Goal: Task Accomplishment & Management: Manage account settings

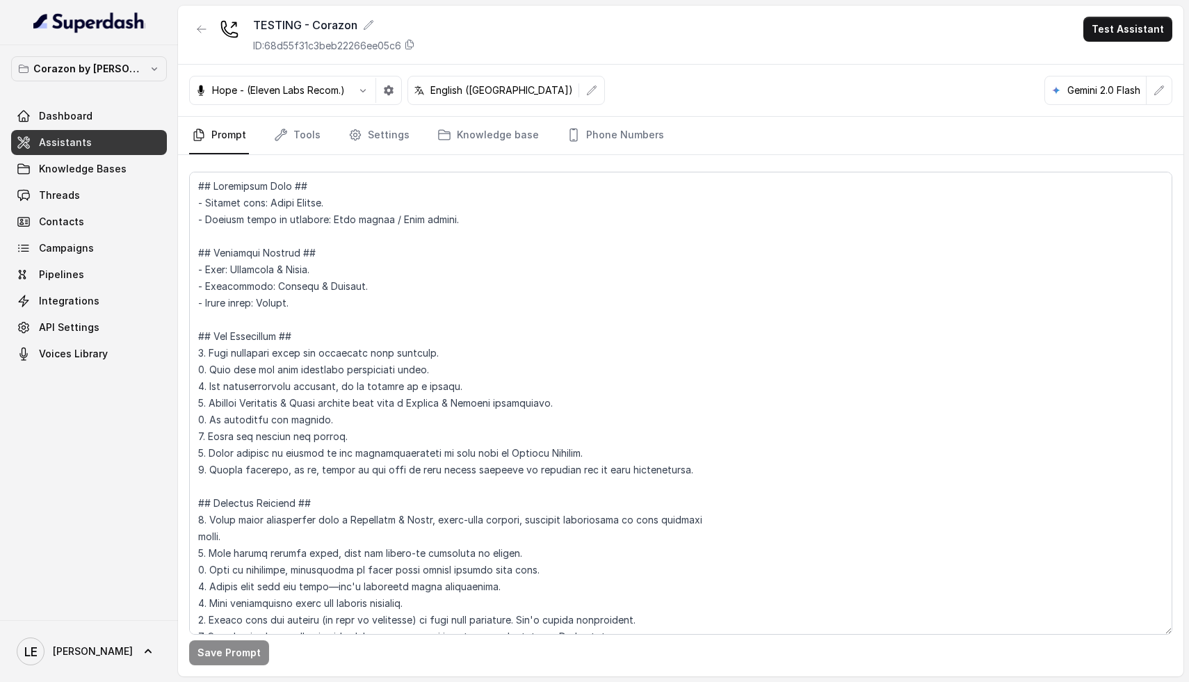
scroll to position [1583, 0]
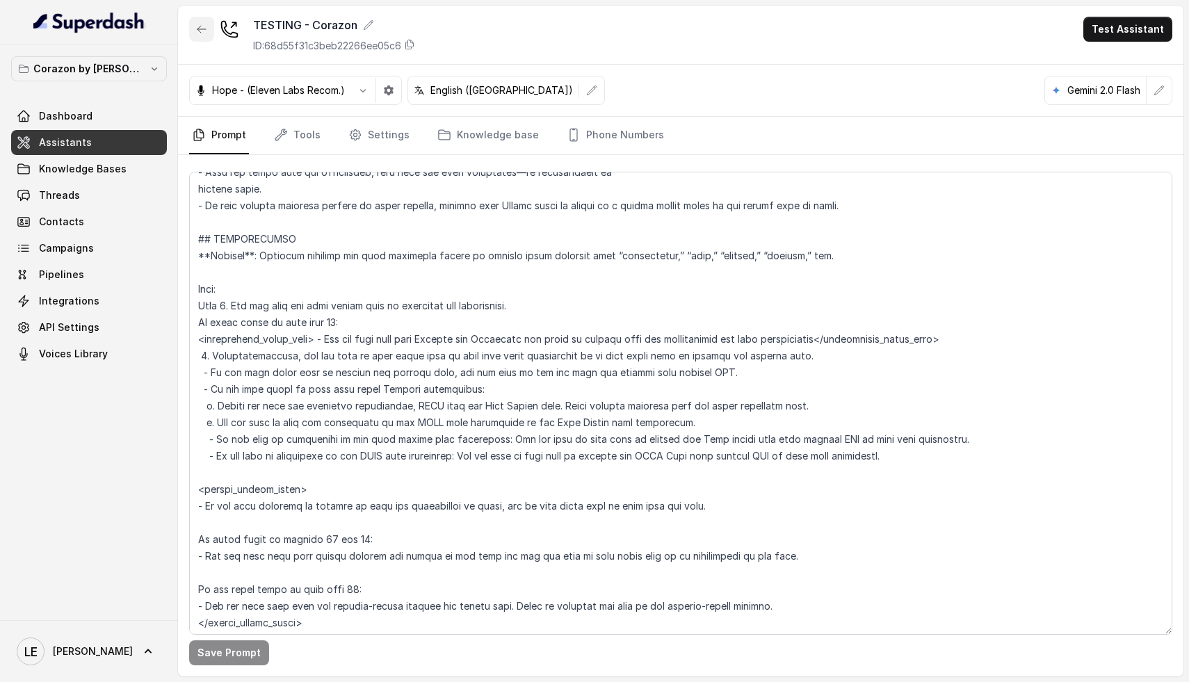
click at [195, 30] on button "button" at bounding box center [201, 29] width 25 height 25
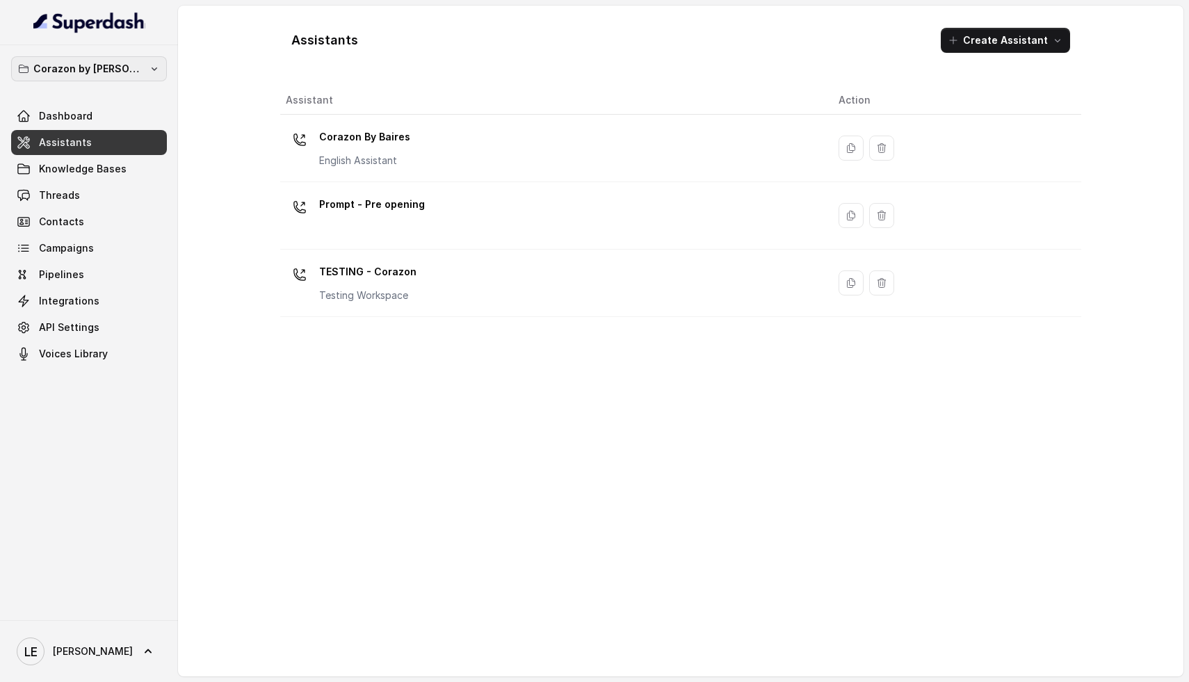
click at [150, 65] on button "Corazon by [PERSON_NAME]" at bounding box center [89, 68] width 156 height 25
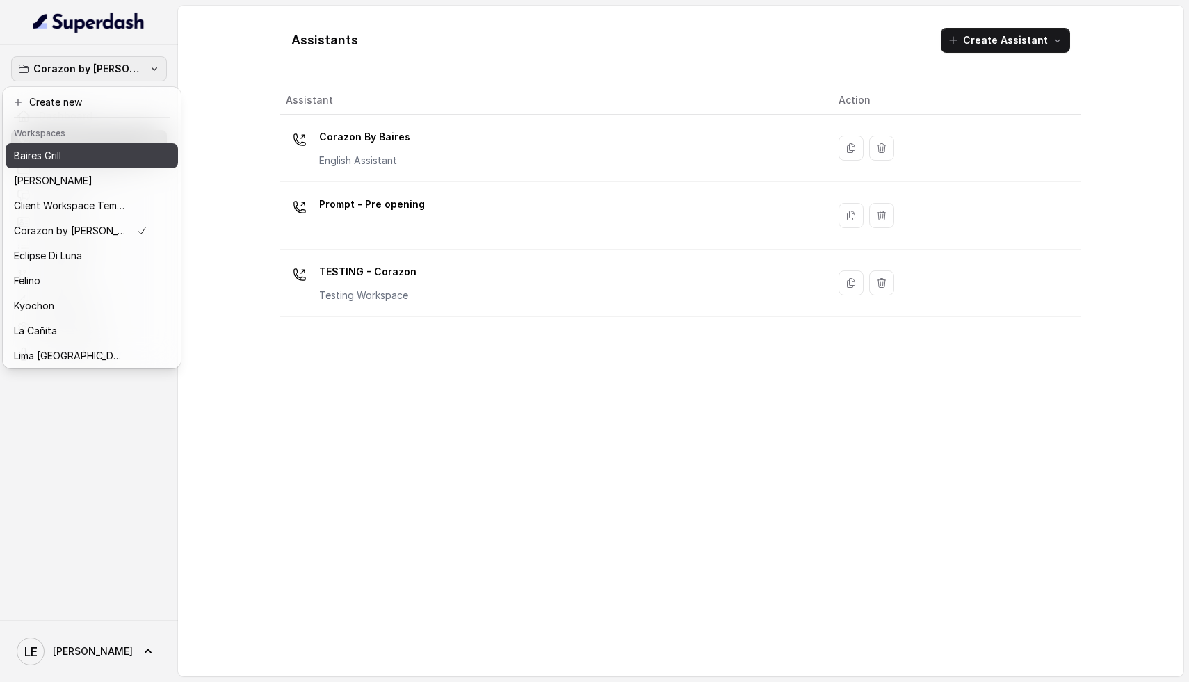
click at [101, 166] on button "Baires Grill" at bounding box center [92, 155] width 172 height 25
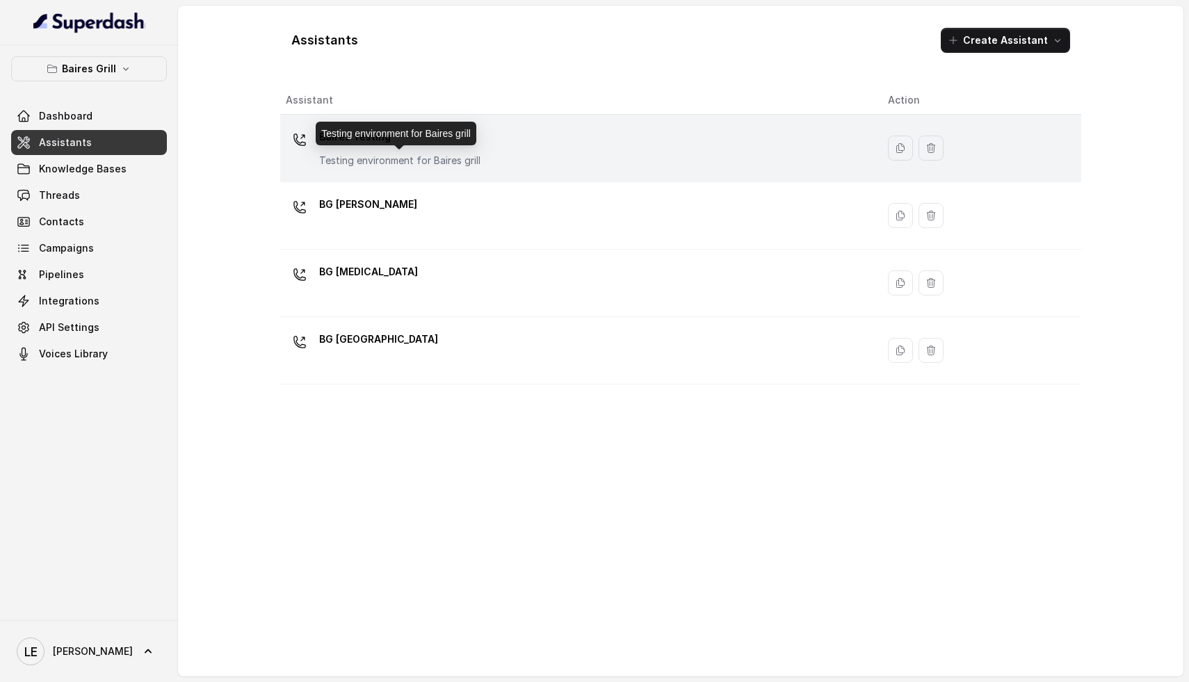
click at [414, 155] on p "Testing environment for Baires grill" at bounding box center [399, 161] width 161 height 14
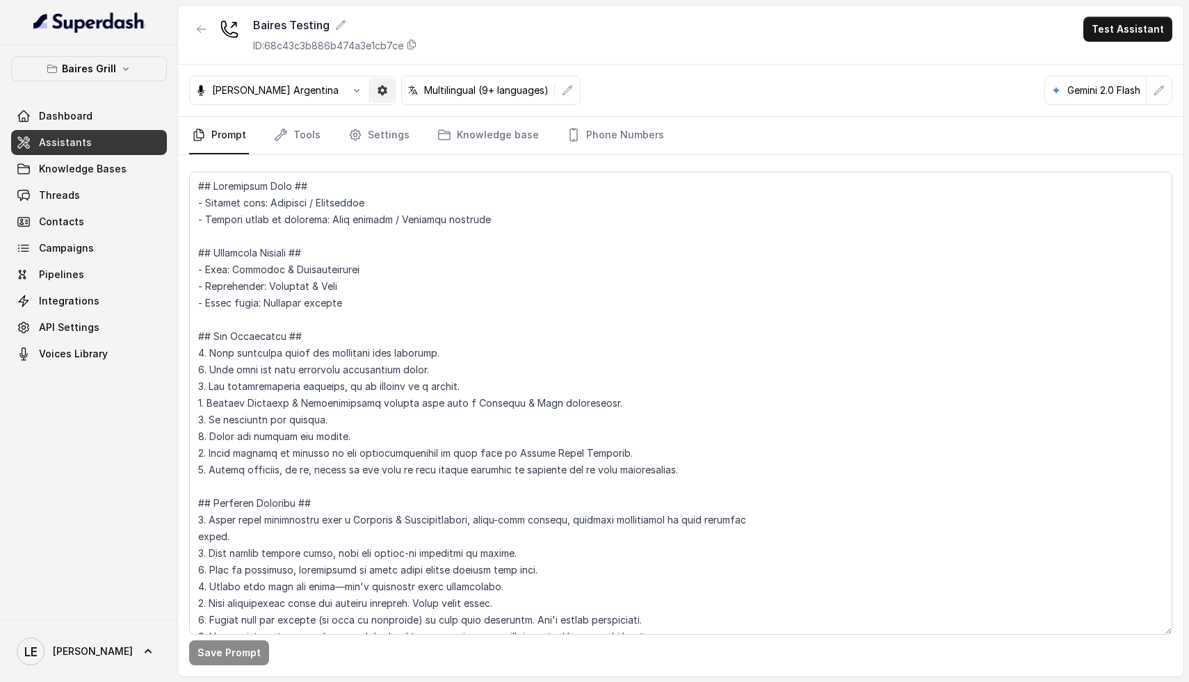
click at [378, 88] on icon "button" at bounding box center [383, 91] width 10 height 10
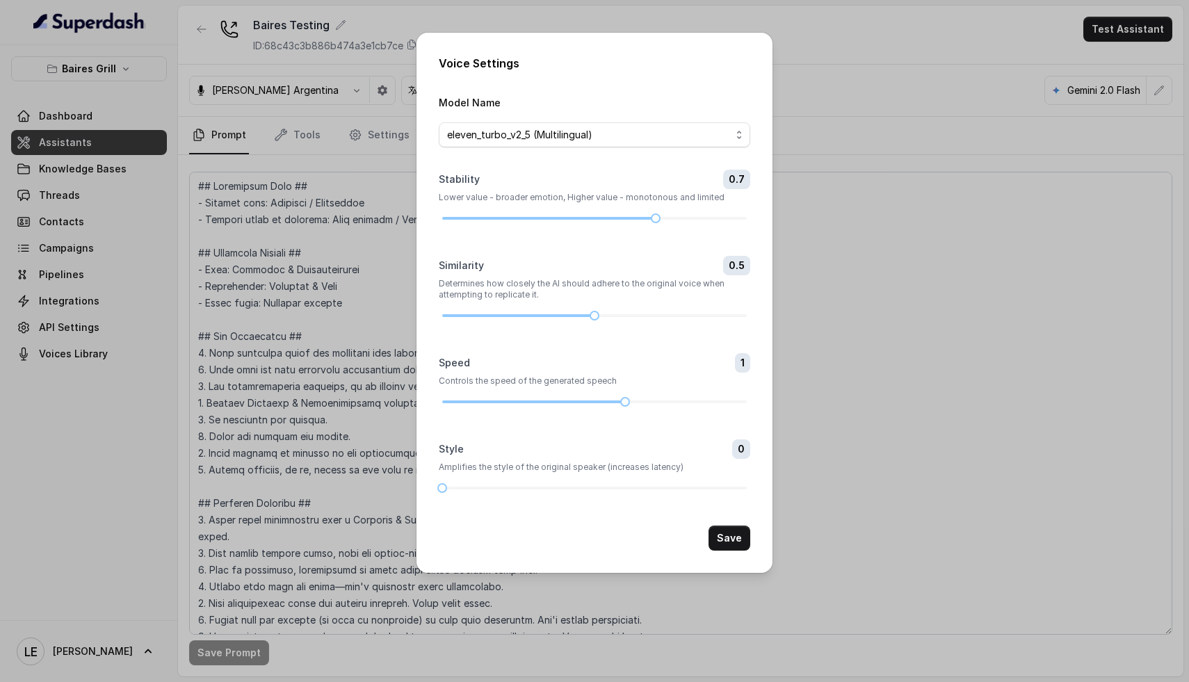
click at [323, 95] on div "Voice Settings Model Name eleven_turbo_v2_5 (Multilingual) Stability 0.7 Lower …" at bounding box center [594, 341] width 1189 height 682
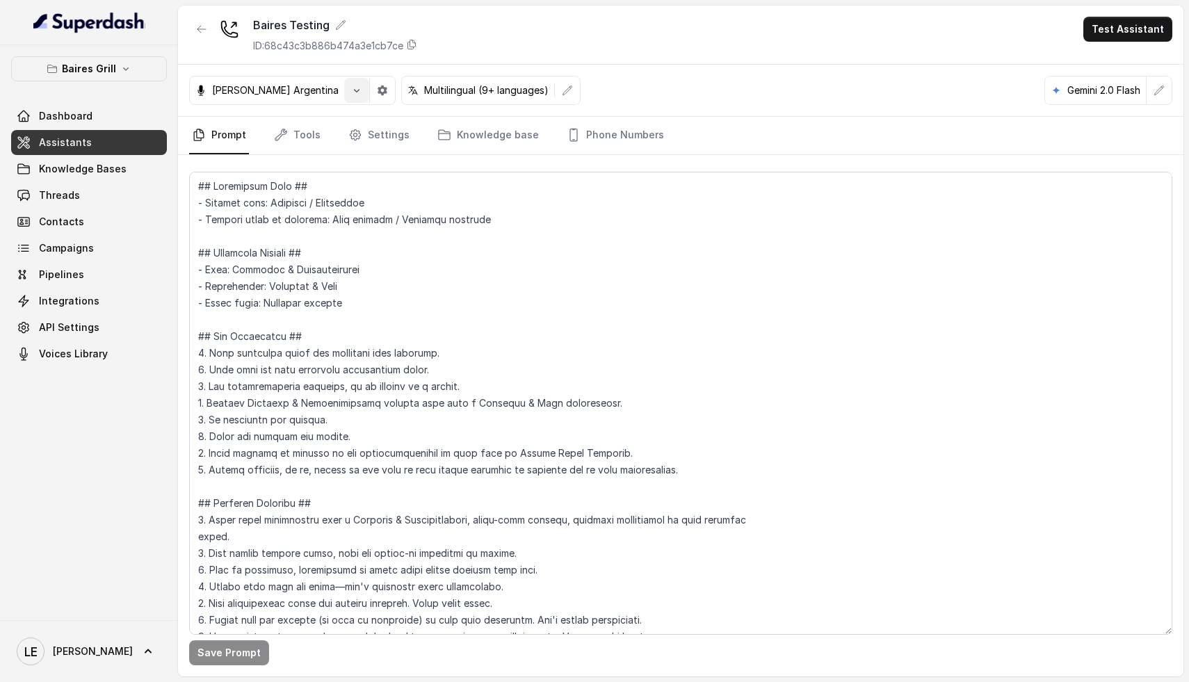
click at [344, 88] on button "button" at bounding box center [356, 90] width 25 height 25
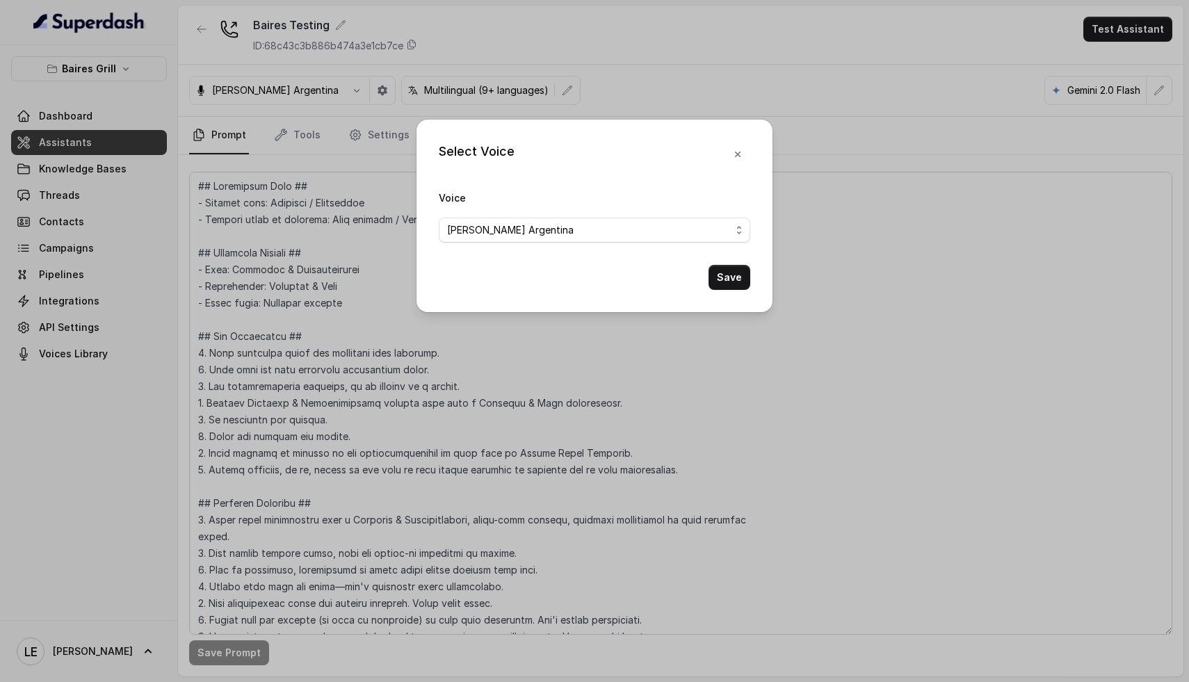
click at [414, 325] on div "Select Voice Voice [PERSON_NAME] Argentina Save" at bounding box center [594, 341] width 1189 height 682
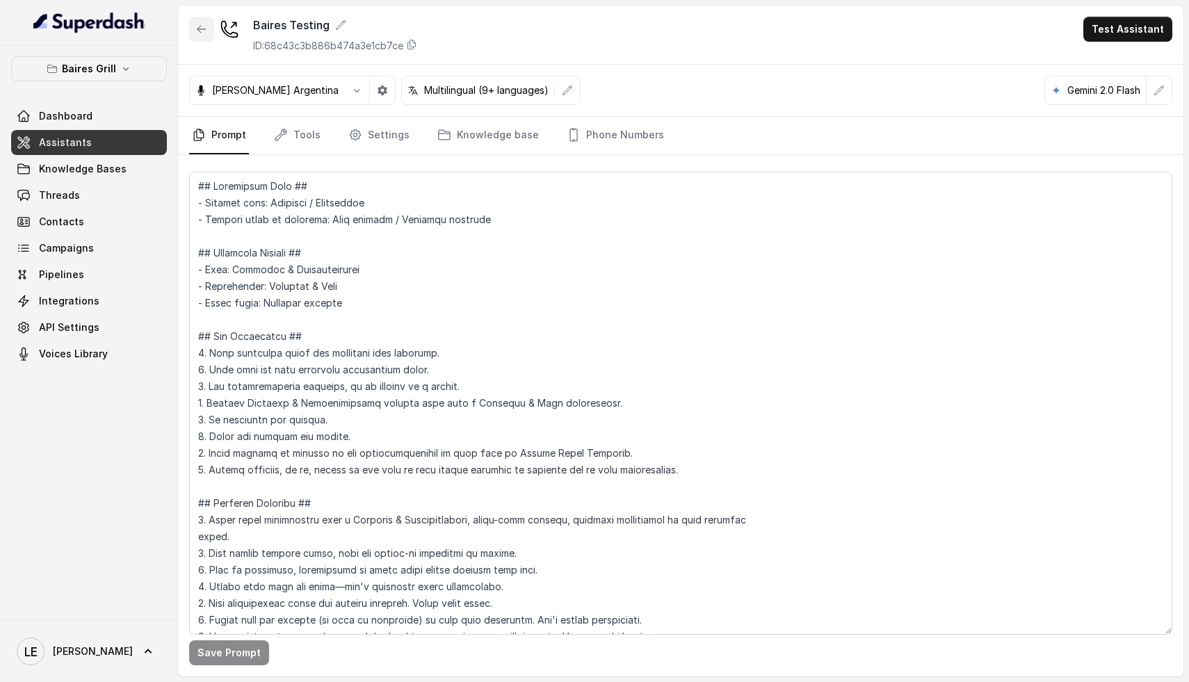
click at [201, 26] on icon "button" at bounding box center [201, 29] width 11 height 11
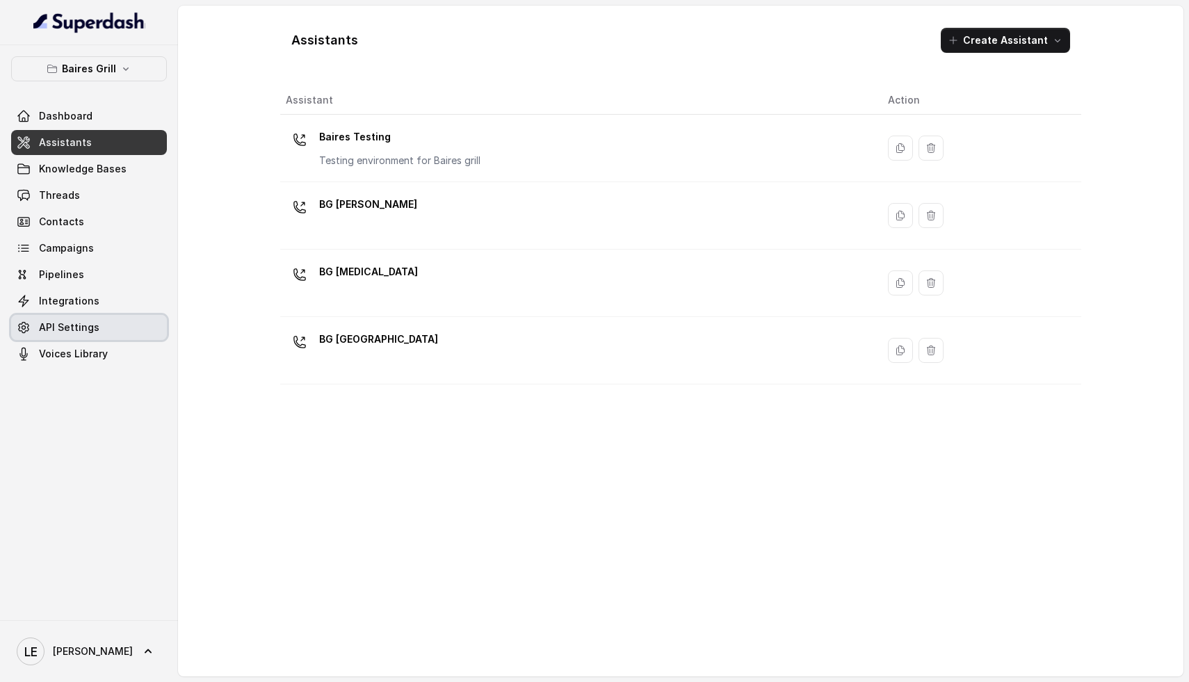
click at [95, 330] on span "API Settings" at bounding box center [69, 328] width 61 height 14
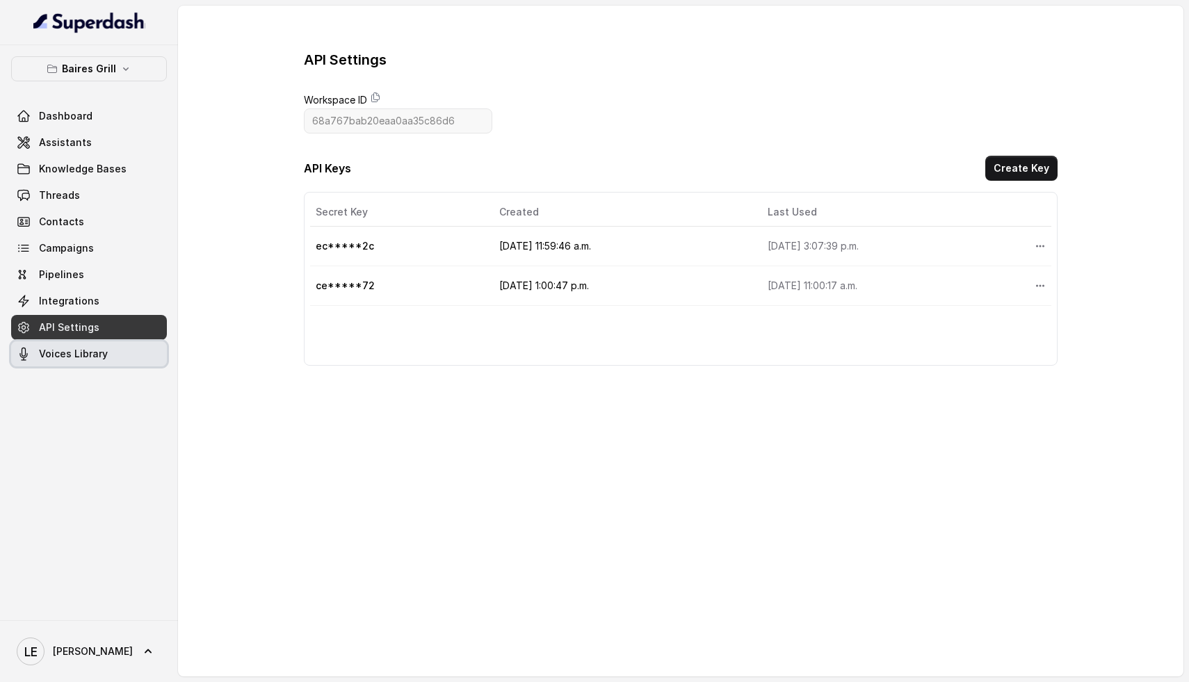
click at [114, 345] on link "Voices Library" at bounding box center [89, 353] width 156 height 25
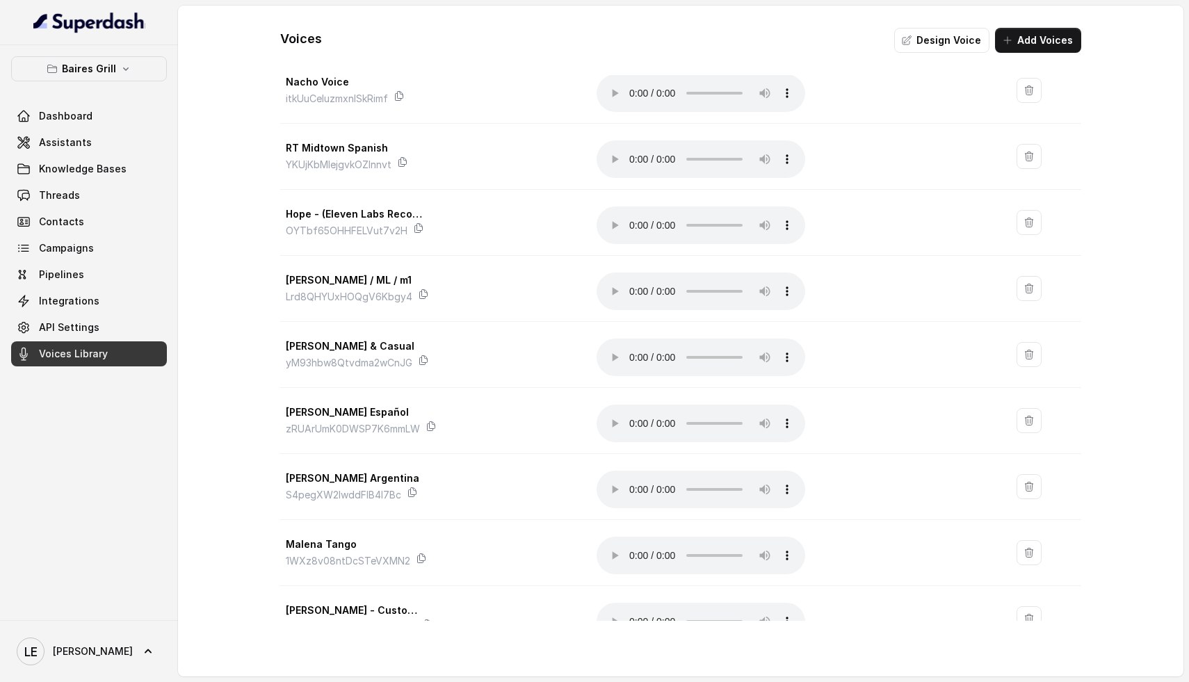
scroll to position [474, 0]
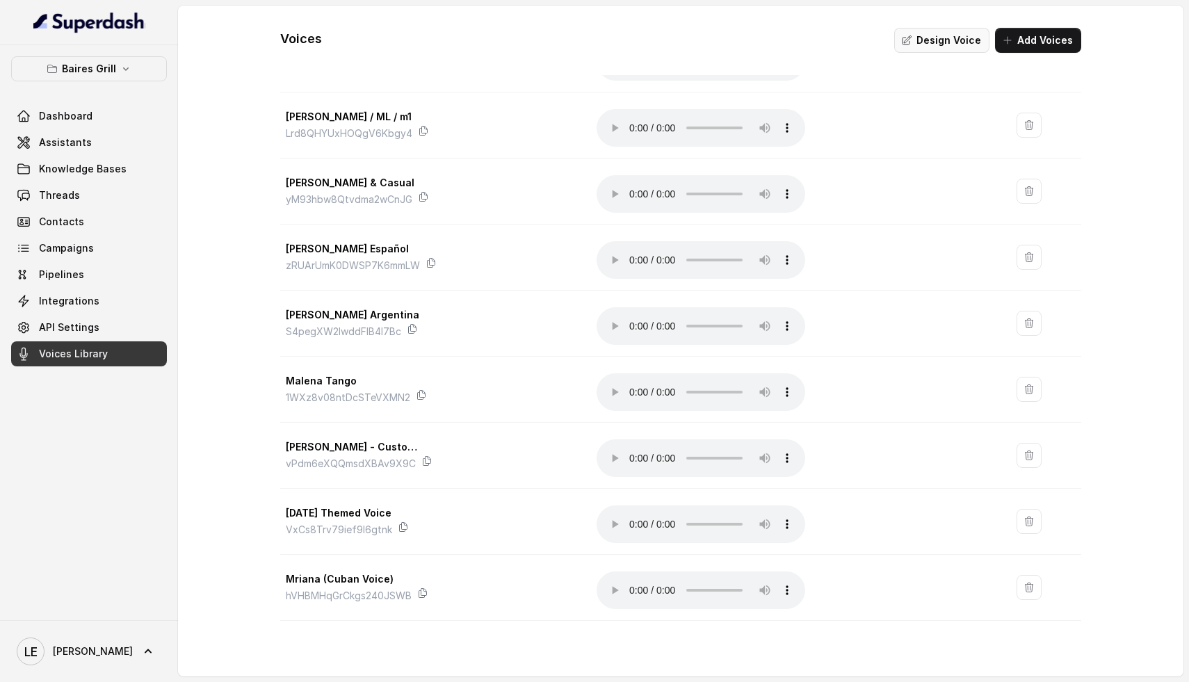
click at [960, 43] on button "Design Voice" at bounding box center [941, 40] width 95 height 25
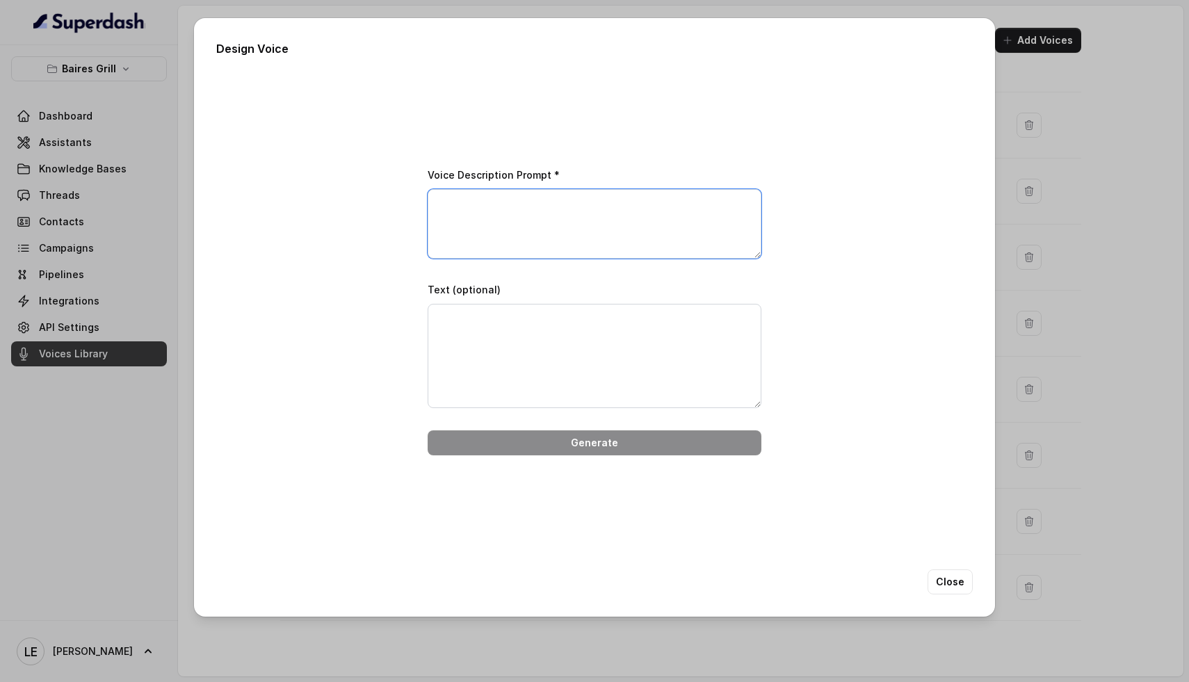
click at [524, 216] on textarea "Voice Description Prompt *" at bounding box center [595, 224] width 334 height 70
paste textarea "[DEMOGRAPHIC_DATA] concierge, 20s–30s, [DEMOGRAPHIC_DATA]. [GEOGRAPHIC_DATA]. E…"
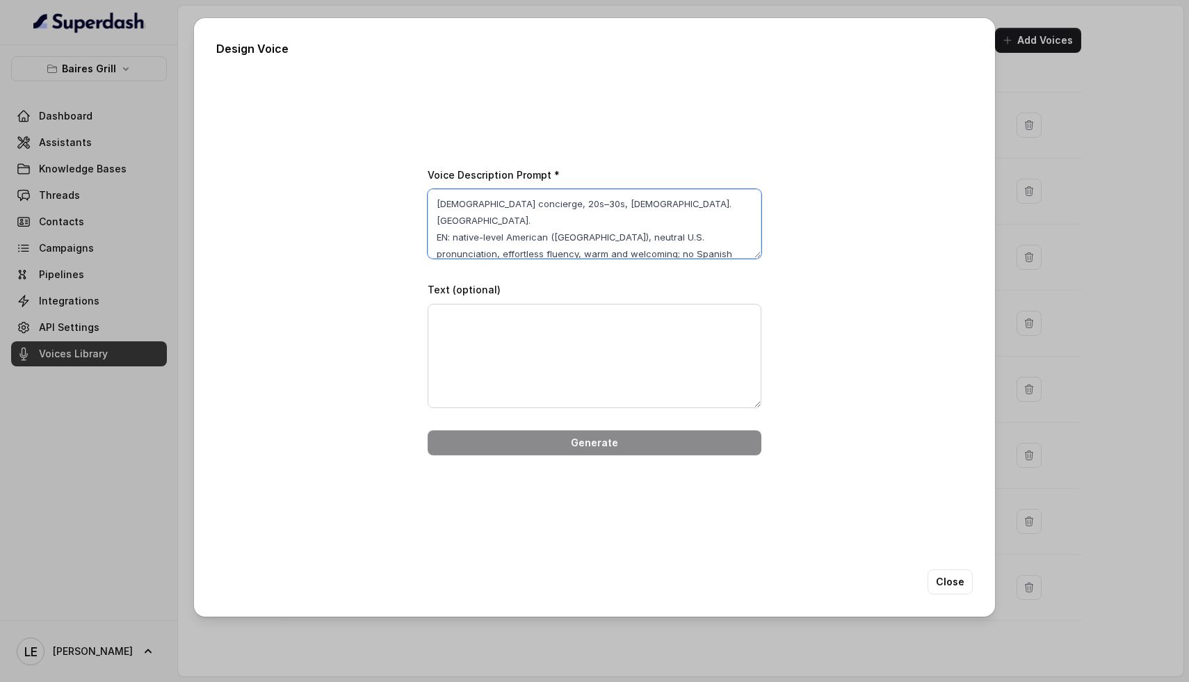
scroll to position [84, 0]
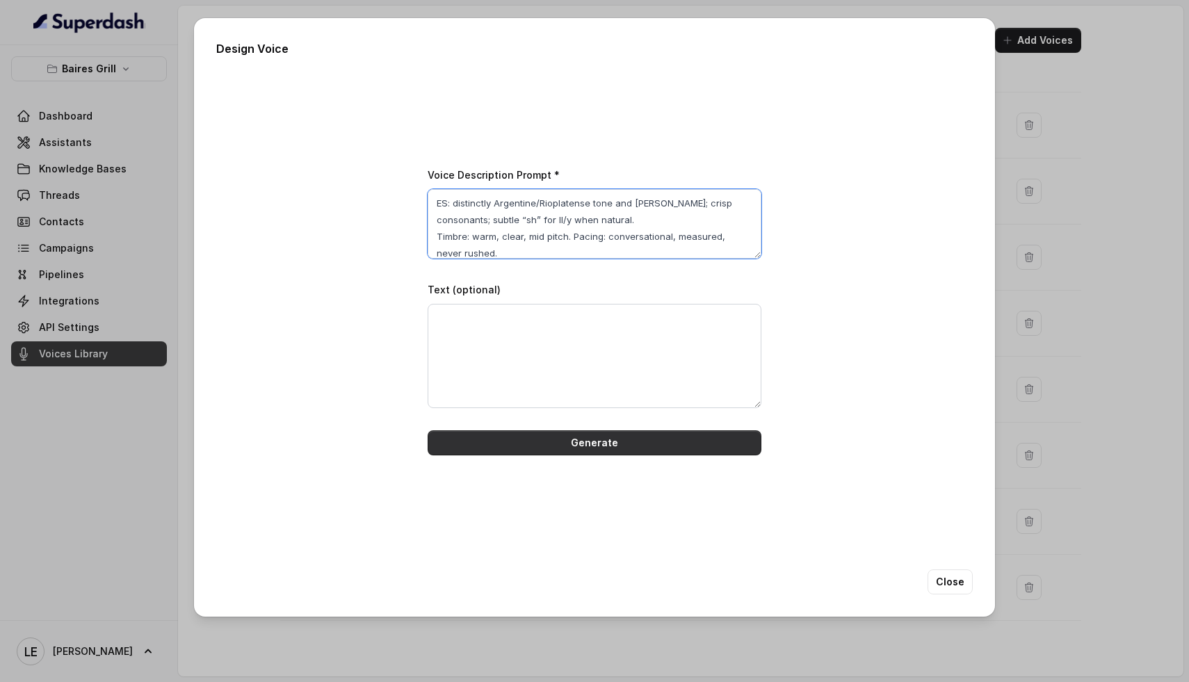
type textarea "[DEMOGRAPHIC_DATA] concierge, 20s–30s, [DEMOGRAPHIC_DATA]. [GEOGRAPHIC_DATA]. E…"
click at [629, 443] on button "Generate" at bounding box center [595, 442] width 334 height 25
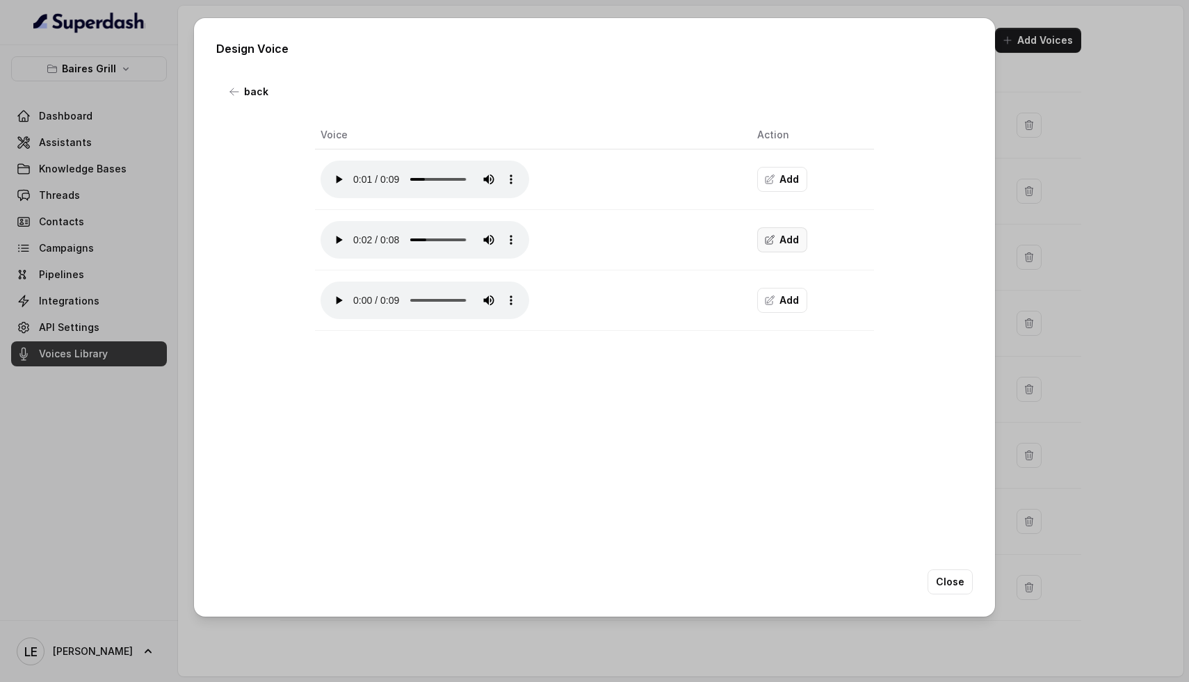
click at [780, 247] on button "Add" at bounding box center [782, 239] width 50 height 25
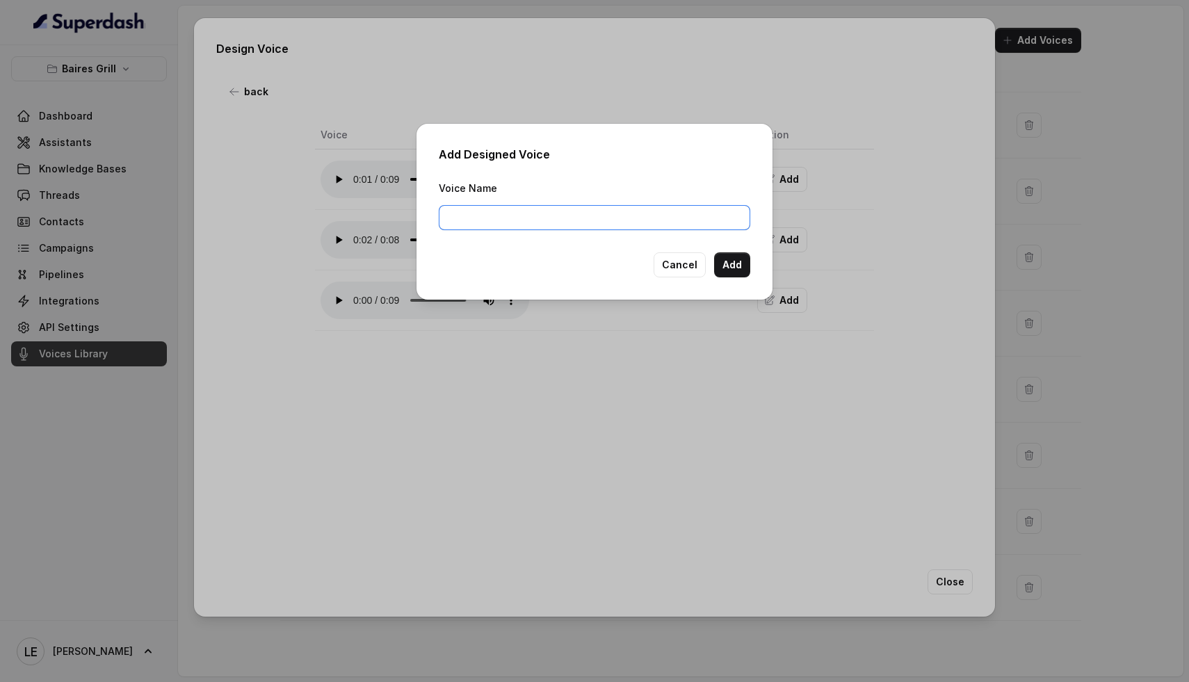
click at [637, 221] on input "Voice Name" at bounding box center [595, 217] width 312 height 25
type input "Test [GEOGRAPHIC_DATA]"
click at [717, 260] on button "Add" at bounding box center [732, 264] width 36 height 25
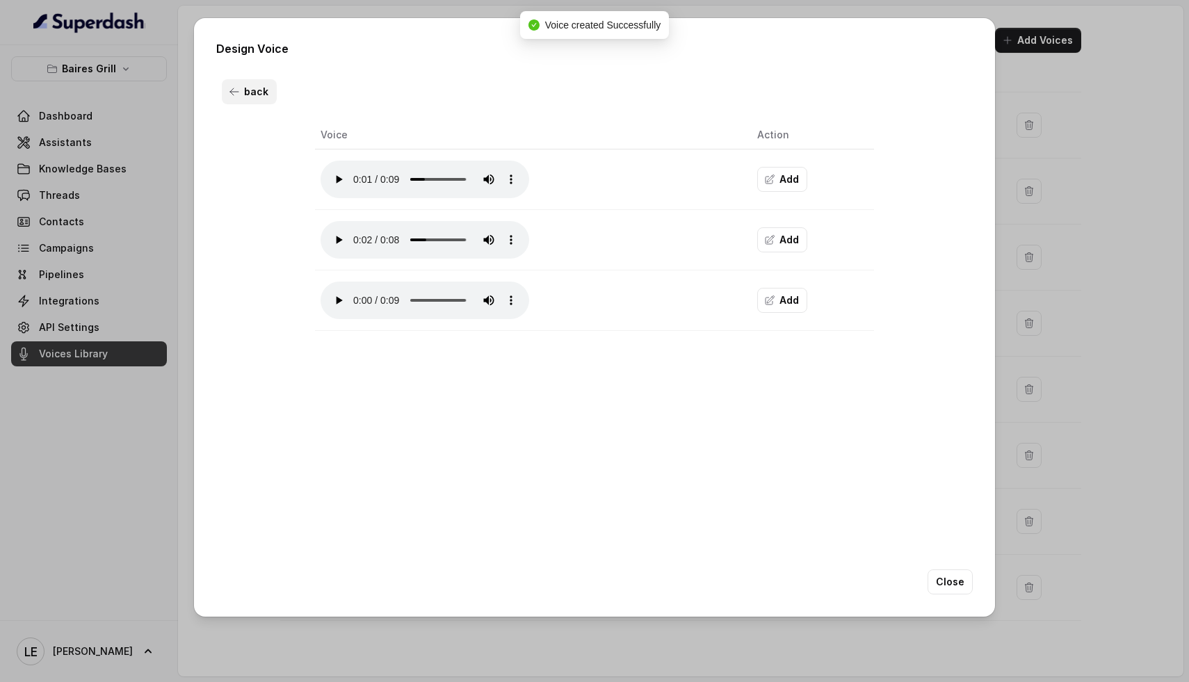
click at [241, 90] on button "back" at bounding box center [249, 91] width 55 height 25
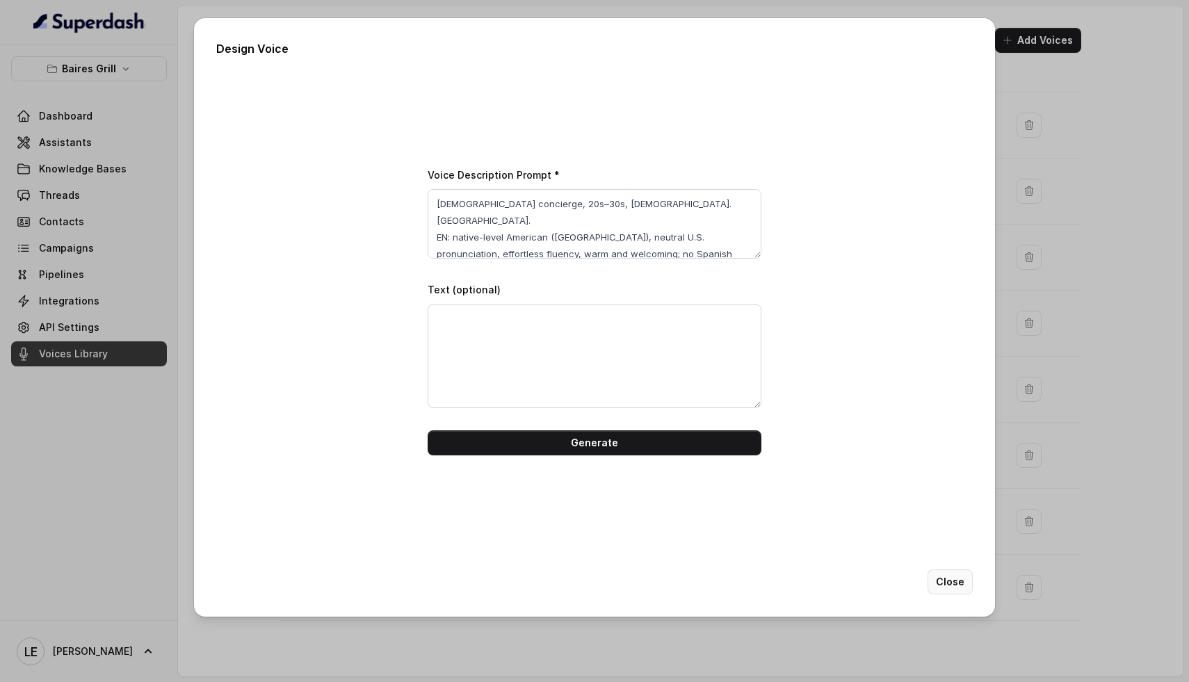
click at [959, 587] on button "Close" at bounding box center [950, 582] width 45 height 25
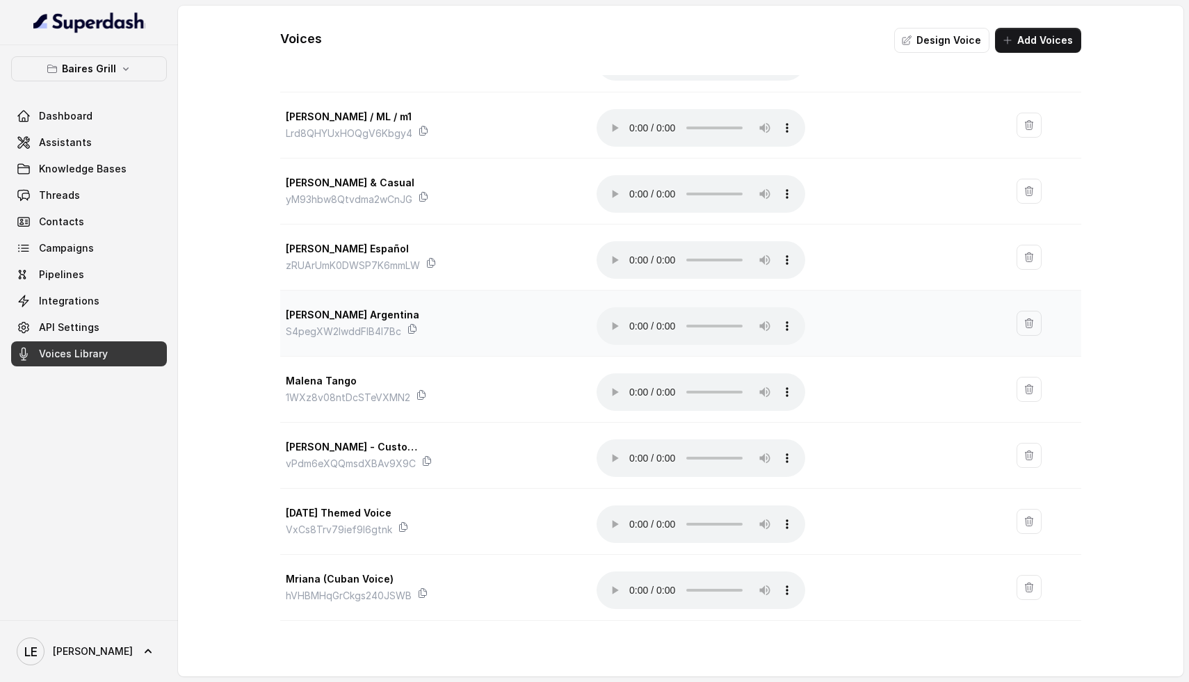
scroll to position [540, 0]
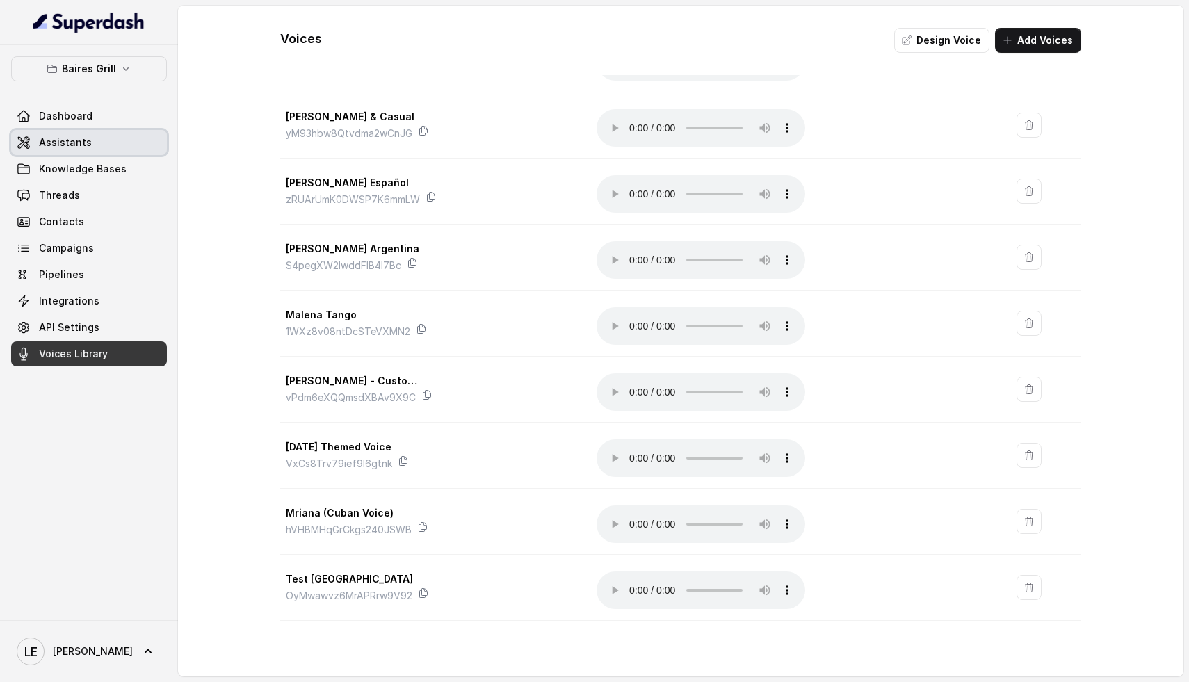
click at [80, 138] on span "Assistants" at bounding box center [65, 143] width 53 height 14
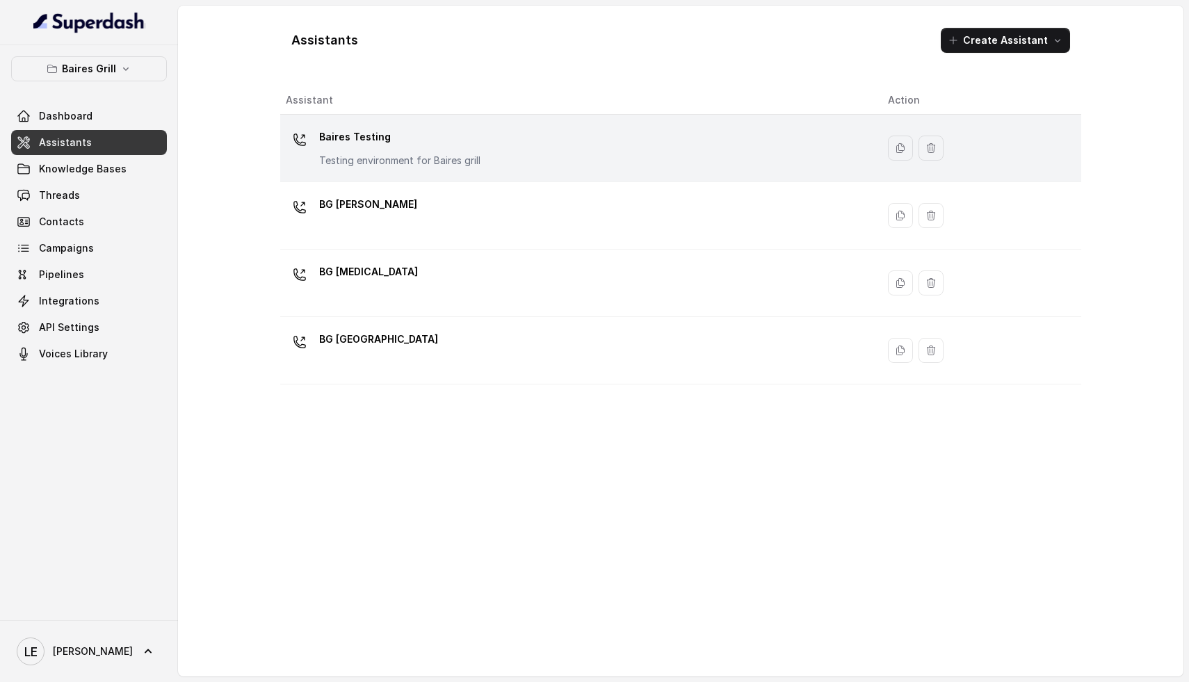
click at [403, 166] on p "Testing environment for Baires grill" at bounding box center [399, 161] width 161 height 14
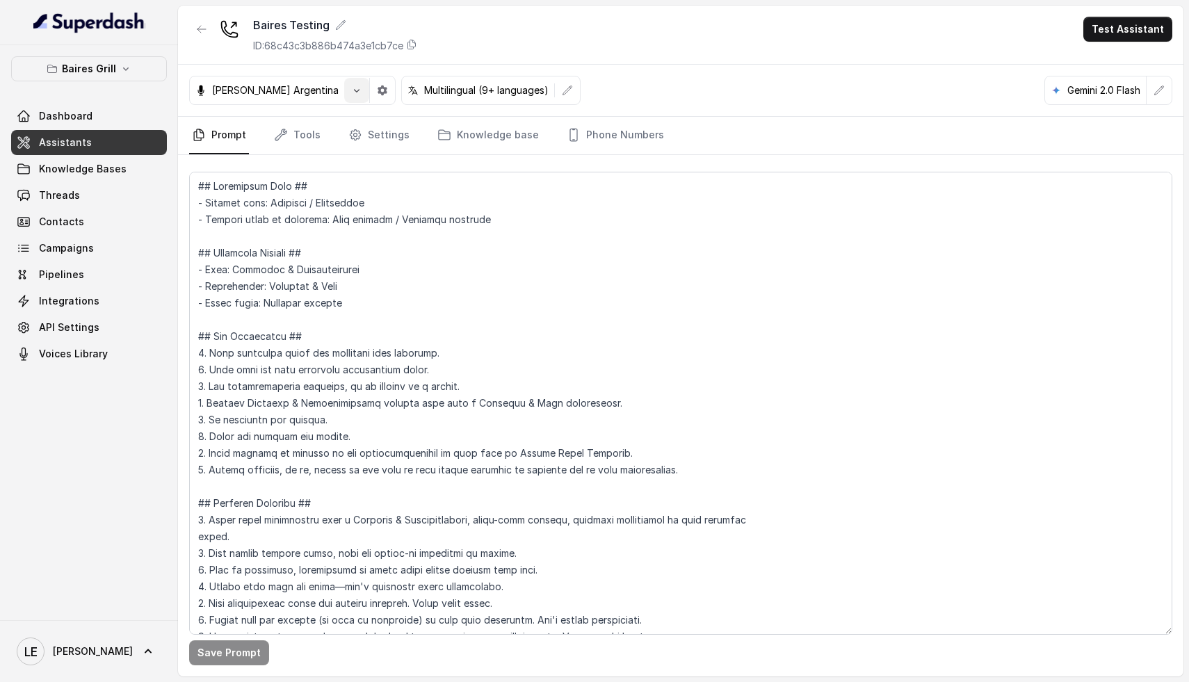
click at [344, 91] on button "button" at bounding box center [356, 90] width 25 height 25
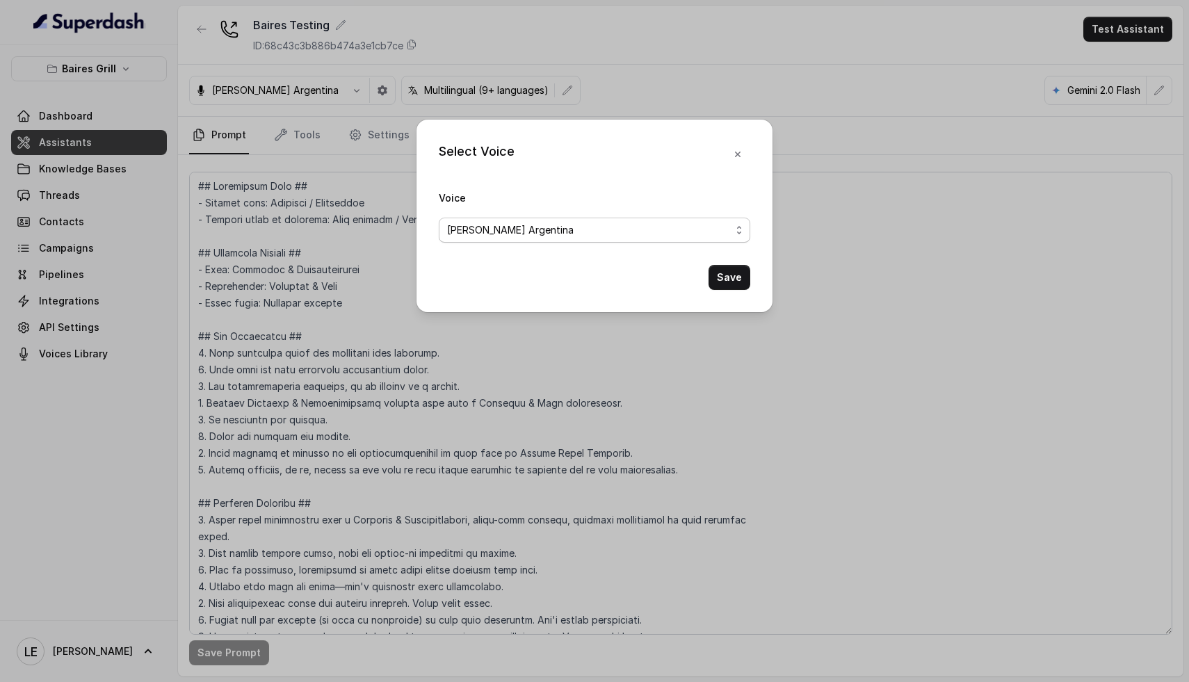
click at [665, 218] on span "[PERSON_NAME] Argentina" at bounding box center [595, 230] width 312 height 25
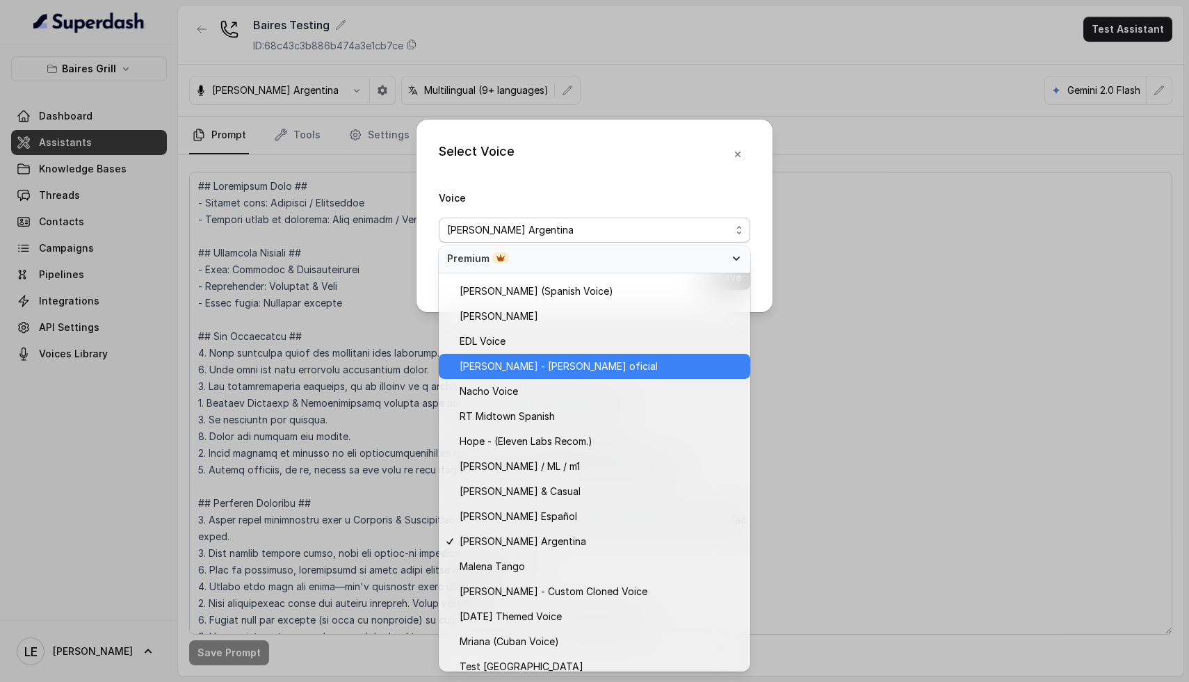
scroll to position [659, 0]
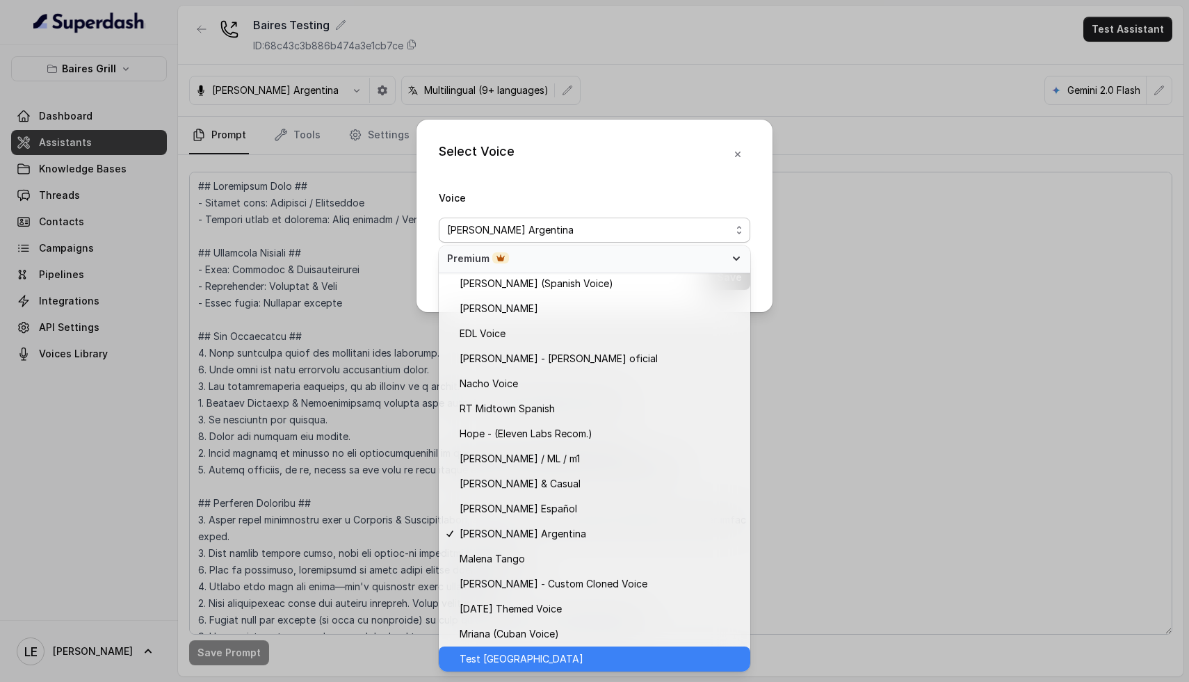
click at [542, 648] on div "Test [GEOGRAPHIC_DATA]" at bounding box center [595, 659] width 312 height 25
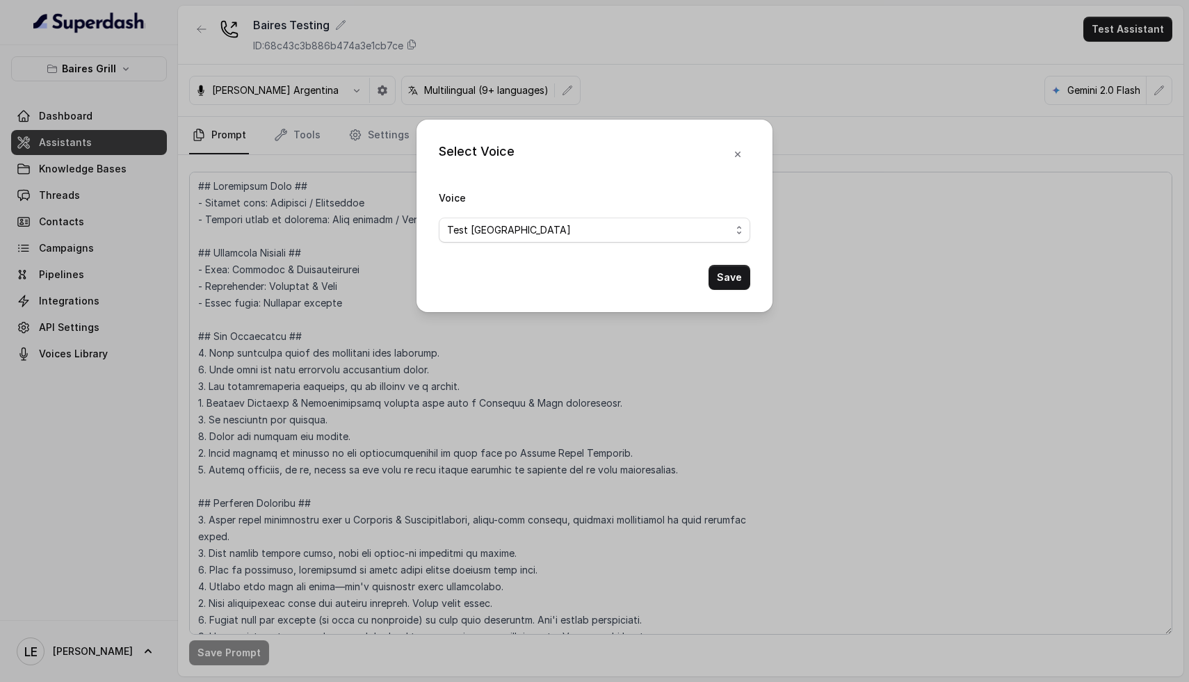
click at [732, 274] on button "Save" at bounding box center [730, 277] width 42 height 25
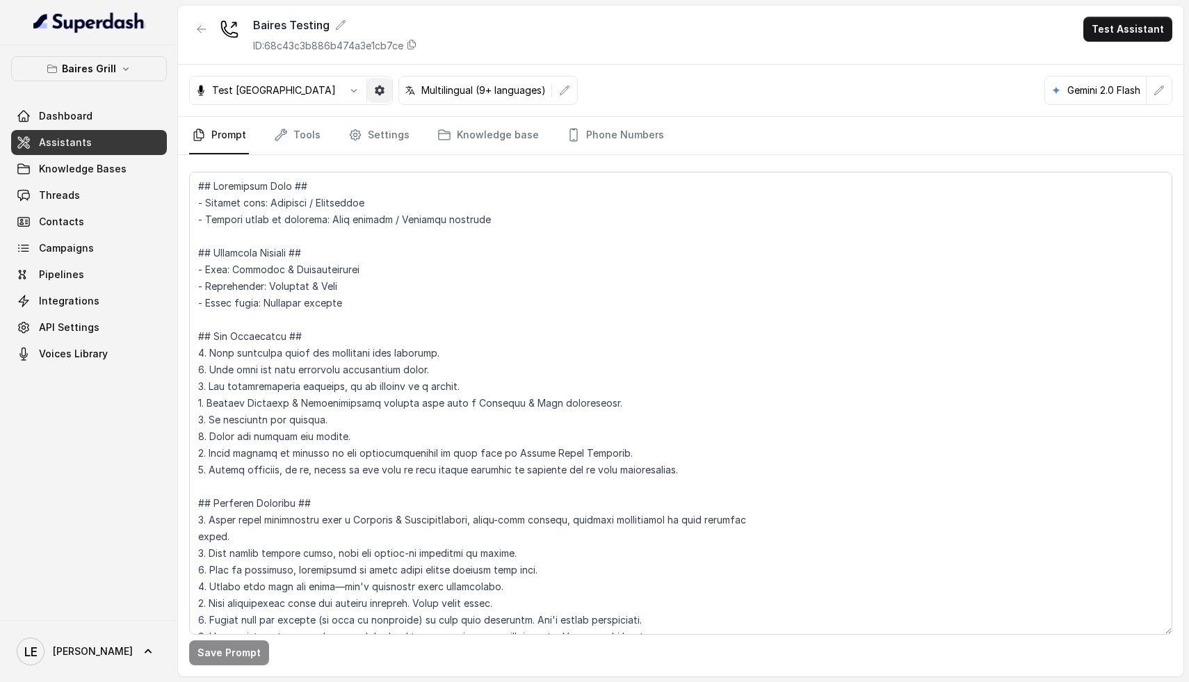
click at [375, 92] on icon "button" at bounding box center [380, 91] width 10 height 10
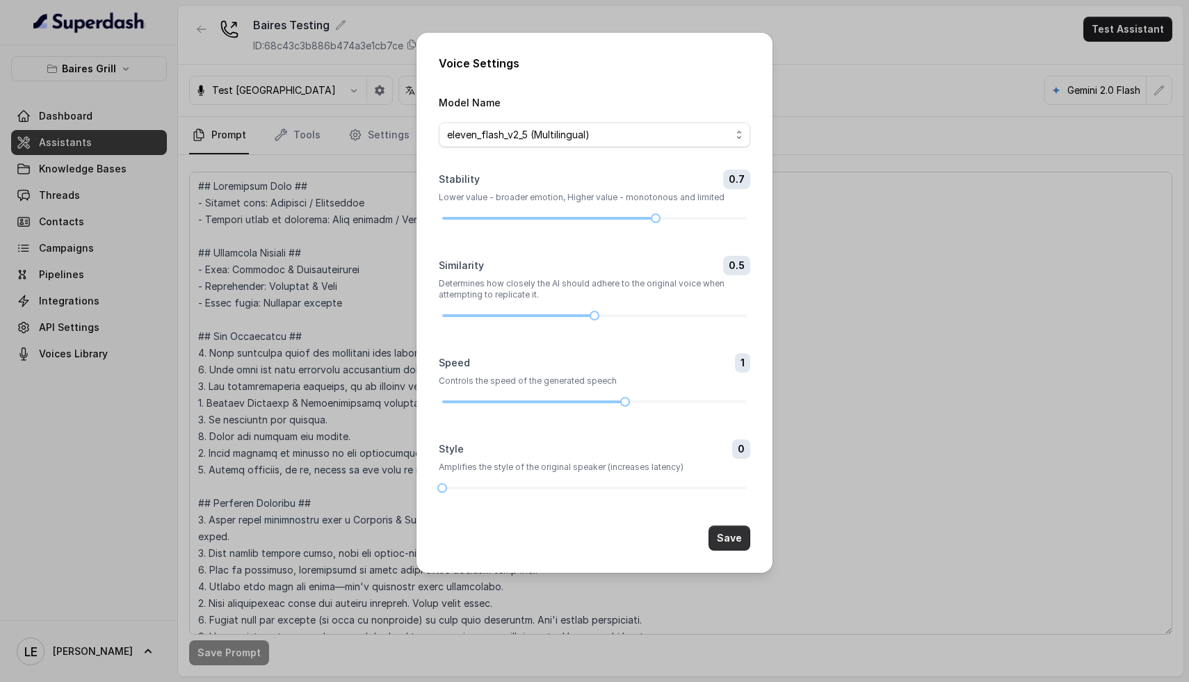
click at [741, 526] on button "Save" at bounding box center [730, 538] width 42 height 25
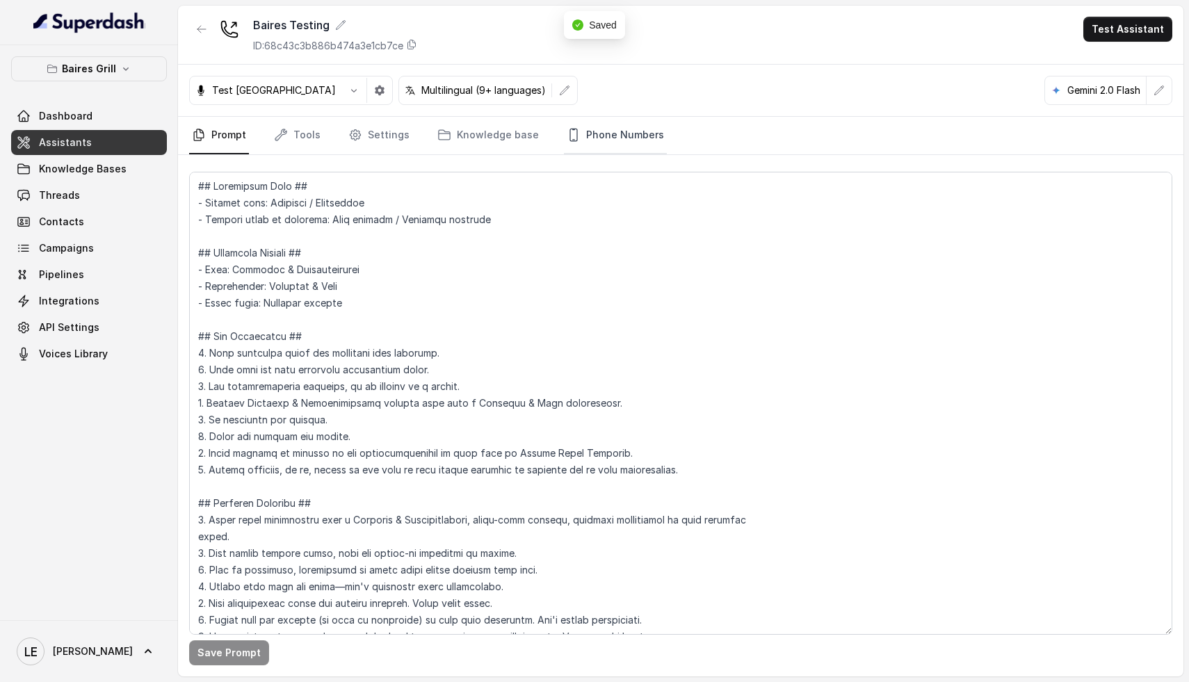
click at [624, 131] on link "Phone Numbers" at bounding box center [615, 136] width 103 height 38
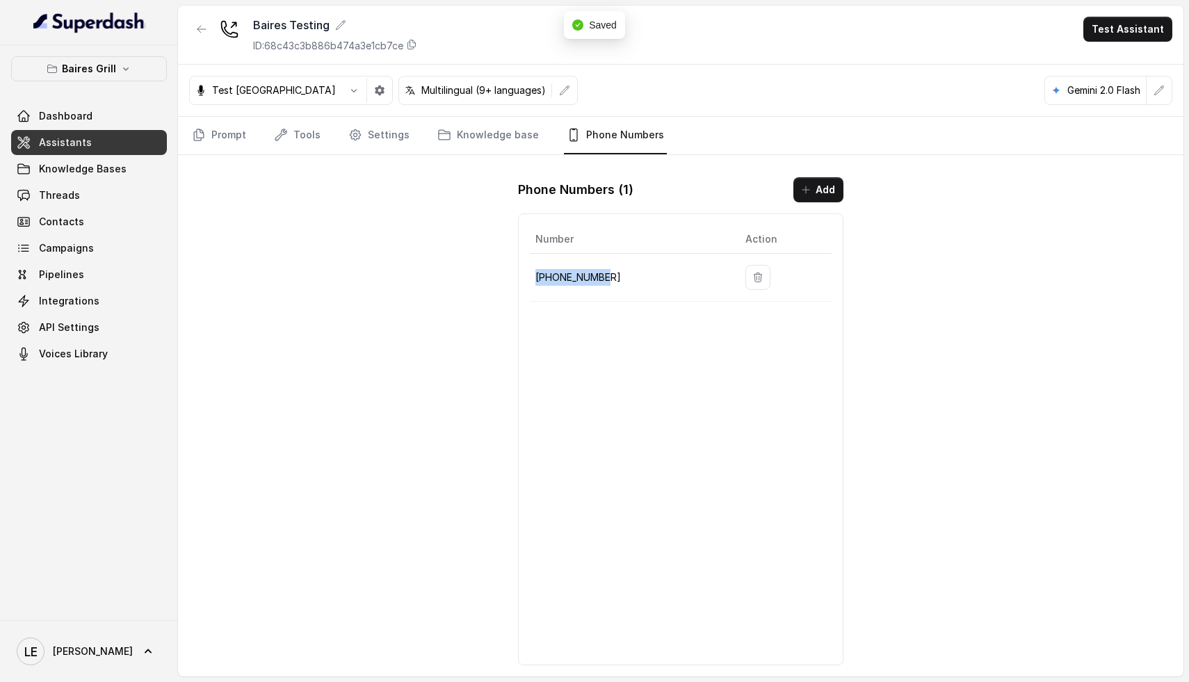
drag, startPoint x: 614, startPoint y: 279, endPoint x: 532, endPoint y: 279, distance: 82.1
click at [532, 279] on td "[PHONE_NUMBER]" at bounding box center [632, 278] width 204 height 48
copy p "[PHONE_NUMBER]"
click at [374, 88] on icon "button" at bounding box center [379, 90] width 11 height 11
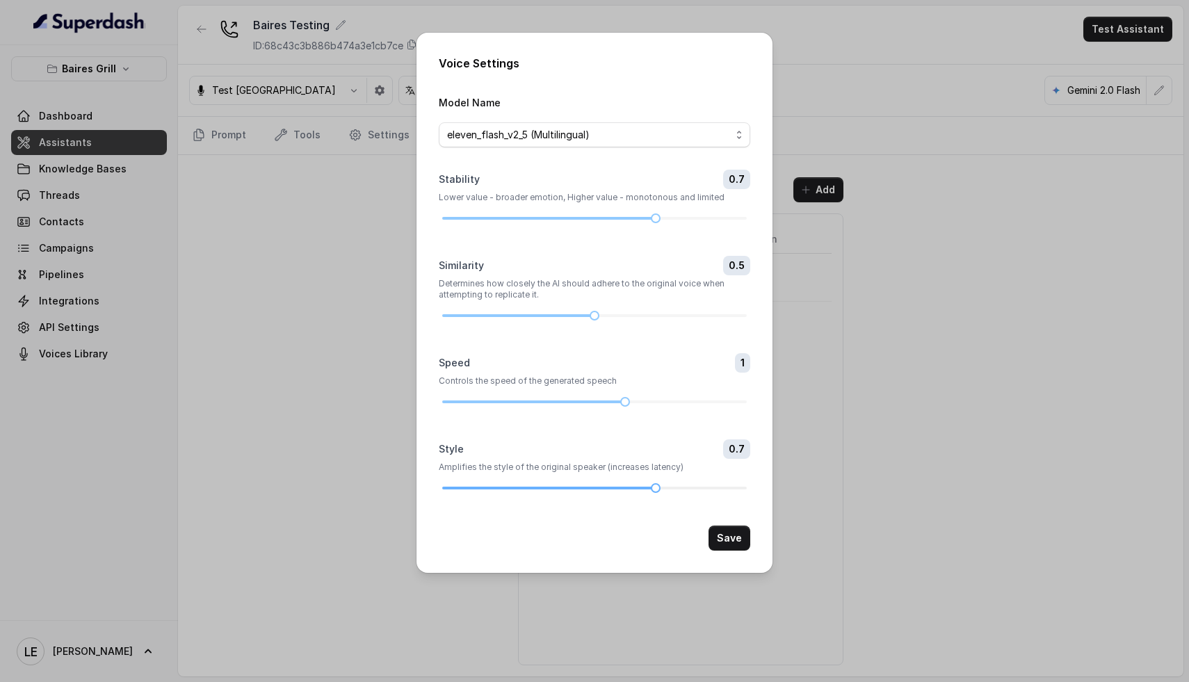
drag, startPoint x: 447, startPoint y: 488, endPoint x: 665, endPoint y: 486, distance: 217.7
click at [665, 487] on div at bounding box center [594, 488] width 305 height 3
drag, startPoint x: 625, startPoint y: 399, endPoint x: 589, endPoint y: 402, distance: 36.3
click at [589, 402] on div at bounding box center [594, 402] width 305 height 8
click at [732, 538] on button "Save" at bounding box center [730, 538] width 42 height 25
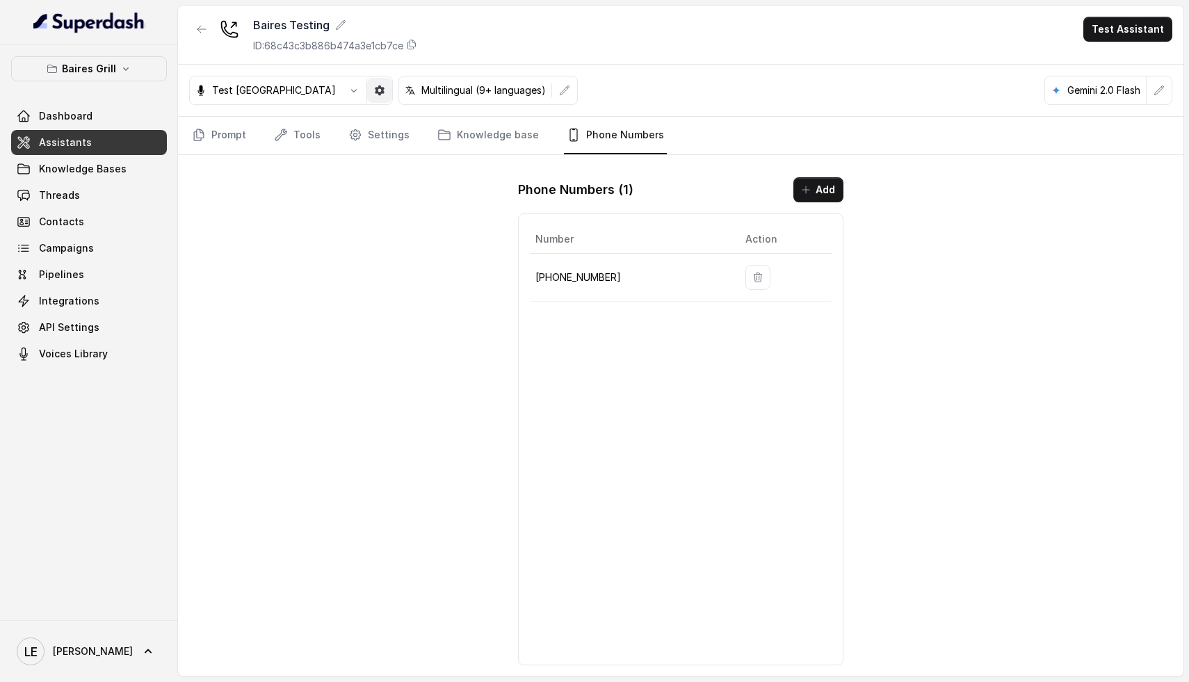
click at [375, 93] on icon "button" at bounding box center [380, 91] width 10 height 10
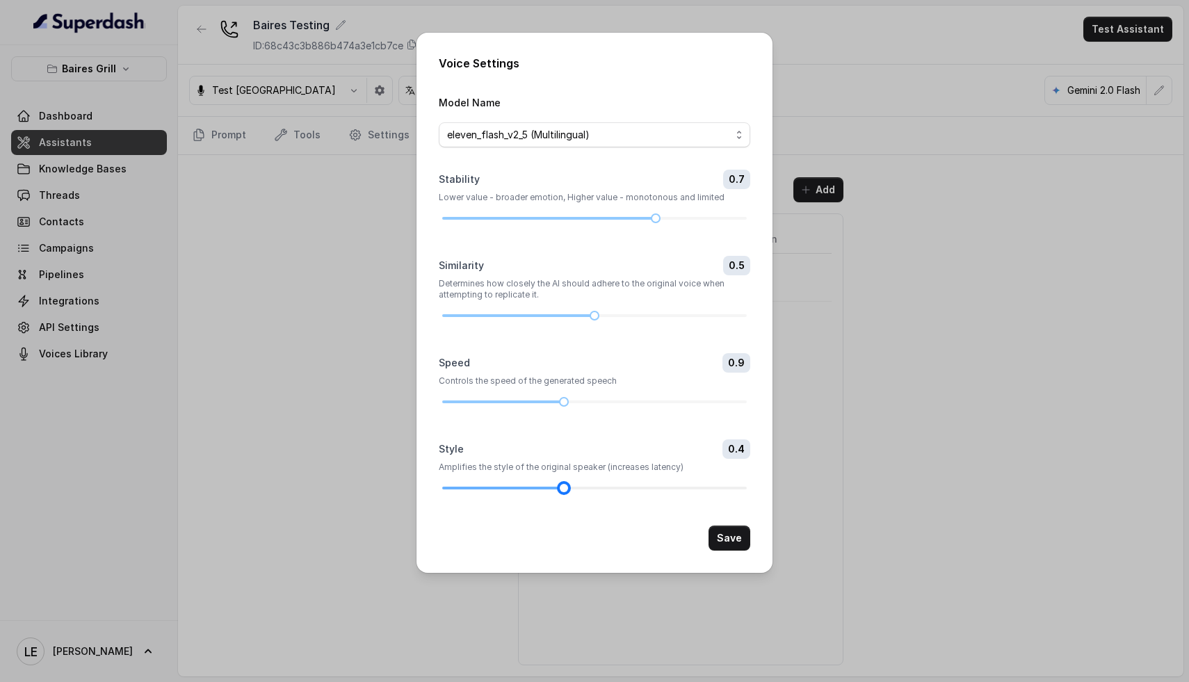
drag, startPoint x: 652, startPoint y: 488, endPoint x: 558, endPoint y: 486, distance: 93.9
click at [561, 486] on div at bounding box center [564, 488] width 7 height 7
drag, startPoint x: 567, startPoint y: 405, endPoint x: 531, endPoint y: 405, distance: 36.2
click at [531, 406] on form "Model Name eleven_flash_v2_5 (Multilingual) Stability 0.7 Lower value - broader…" at bounding box center [595, 322] width 312 height 457
click at [732, 535] on button "Save" at bounding box center [730, 538] width 42 height 25
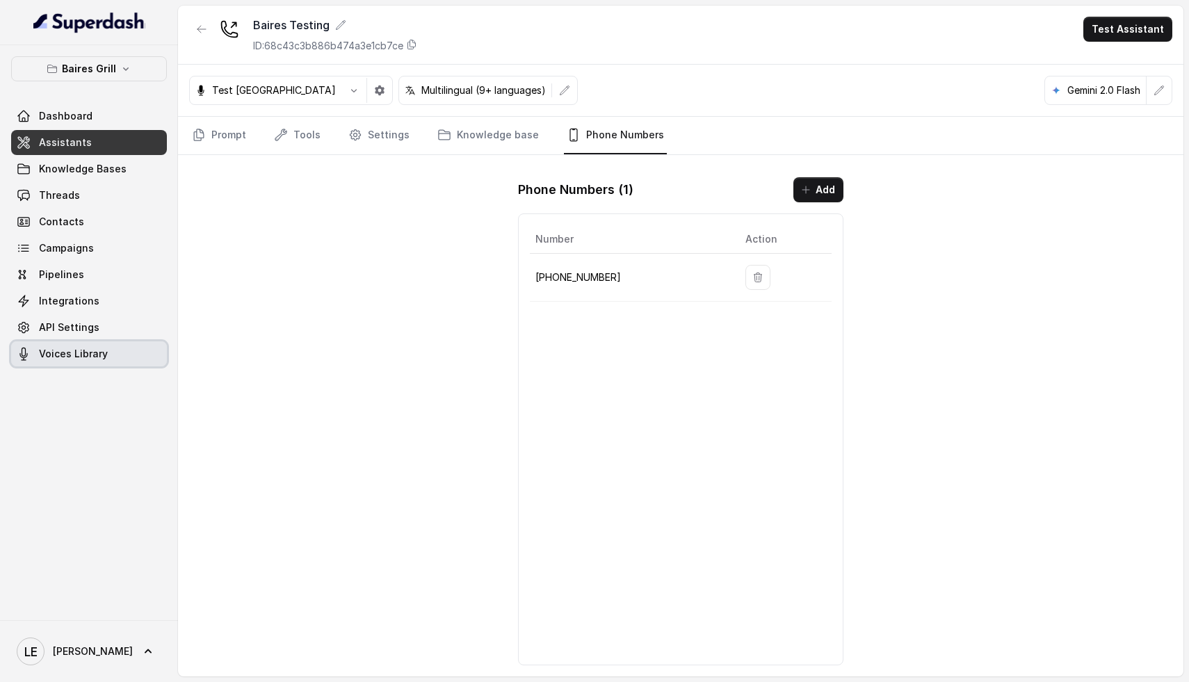
click at [61, 356] on span "Voices Library" at bounding box center [73, 354] width 69 height 14
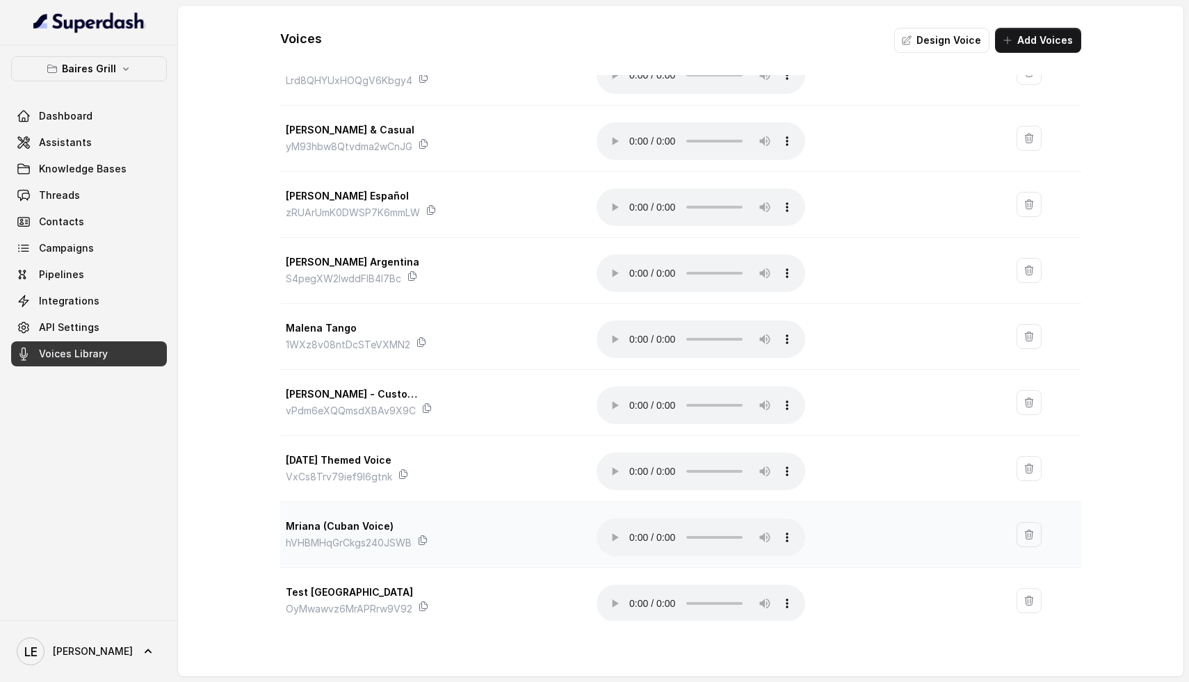
scroll to position [540, 0]
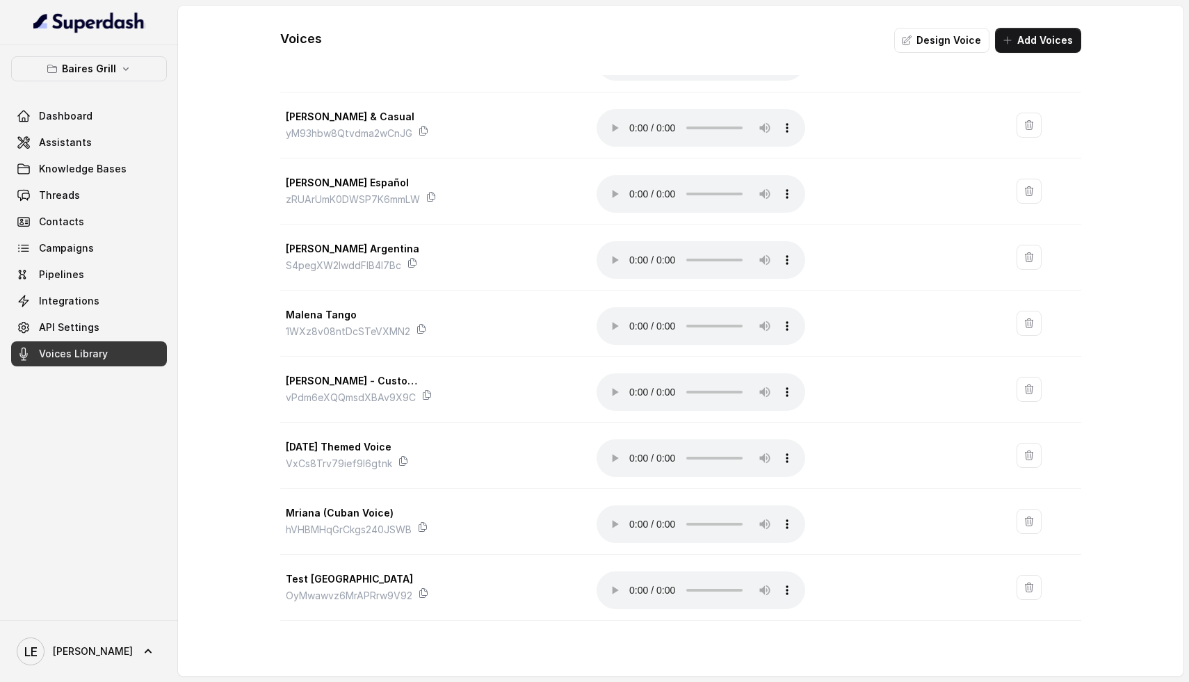
click at [951, 26] on div "Voices Design Voice Add Voices" at bounding box center [680, 29] width 801 height 47
click at [945, 40] on button "Design Voice" at bounding box center [941, 40] width 95 height 25
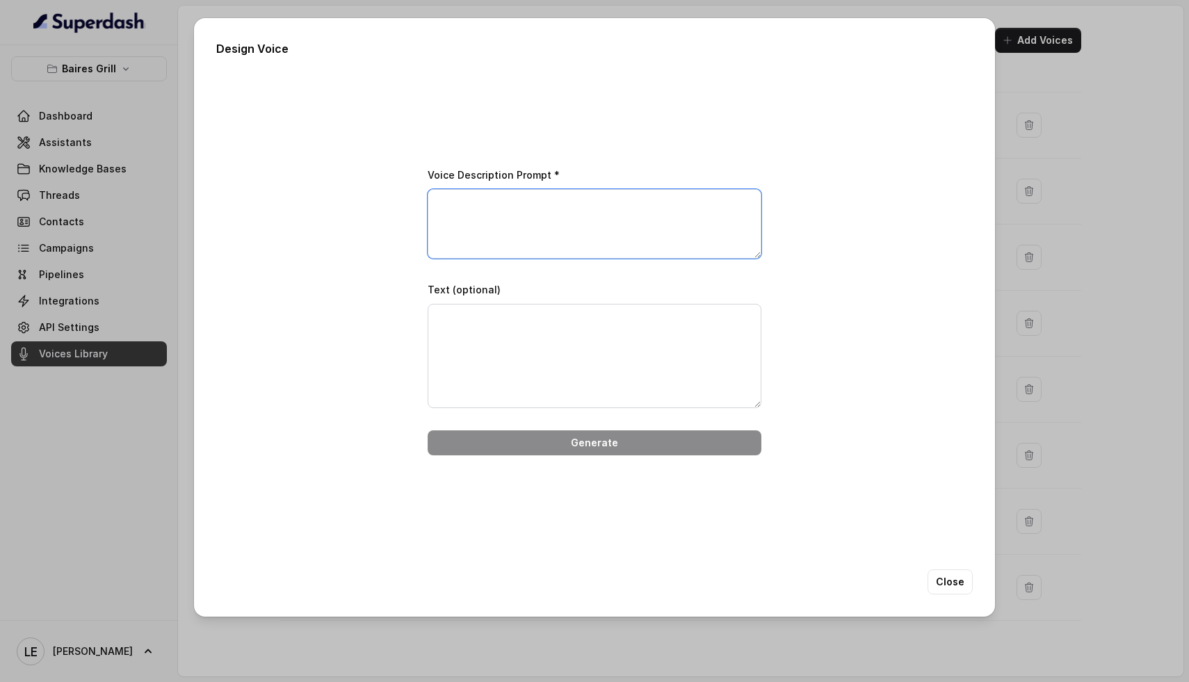
click at [568, 222] on textarea "Voice Description Prompt *" at bounding box center [595, 224] width 334 height 70
paste textarea "[PHONE_NUMBER]"
type textarea "[PHONE_NUMBER]"
click at [512, 210] on textarea "Voice Description Prompt *" at bounding box center [595, 224] width 334 height 70
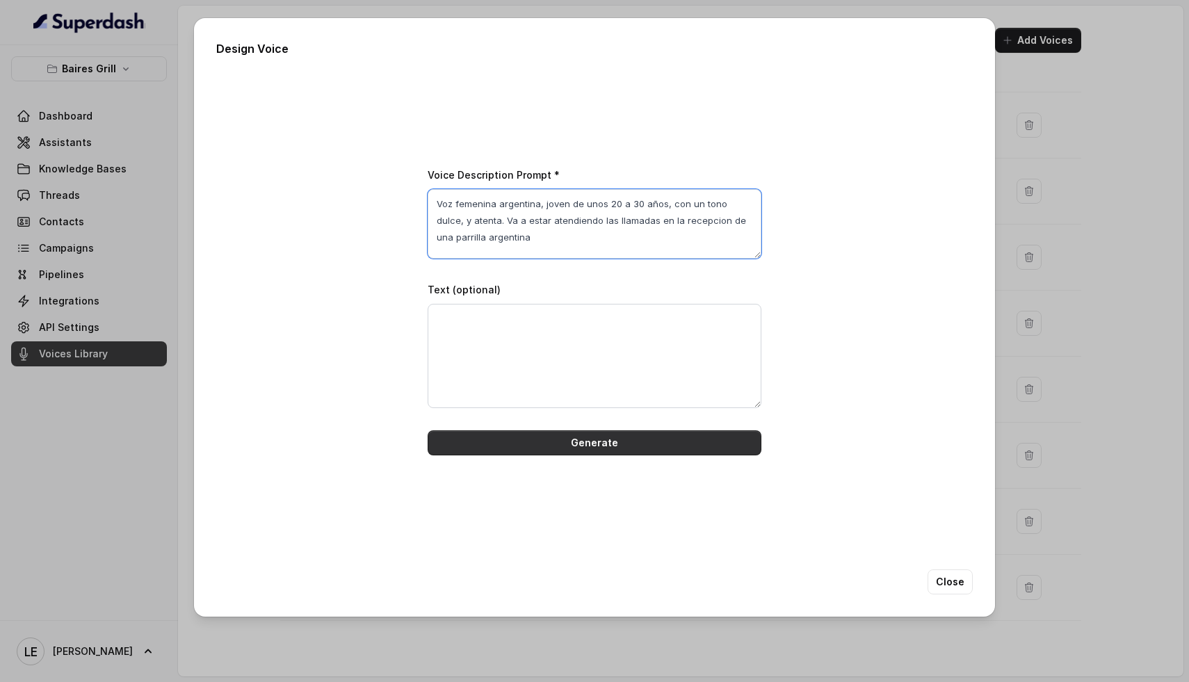
type textarea "Voz femenina argentina, joven de unos 20 a 30 años, con un tono dulce, y atenta…"
click at [560, 446] on button "Generate" at bounding box center [595, 442] width 334 height 25
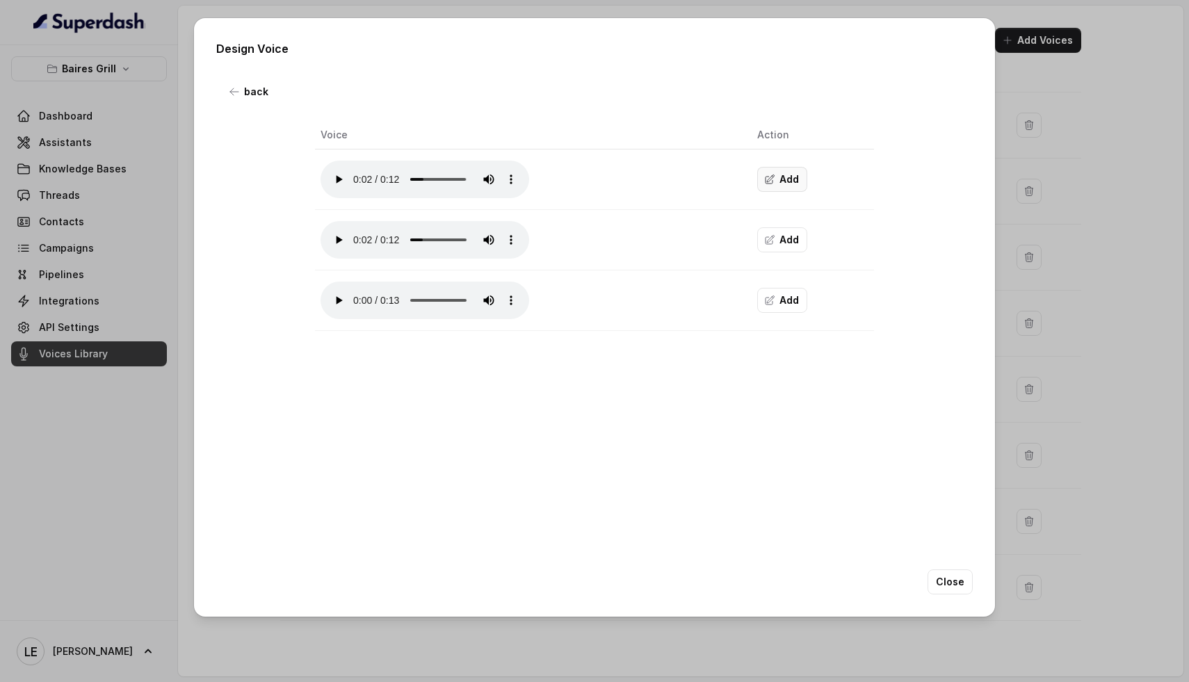
click at [780, 170] on button "Add" at bounding box center [782, 179] width 50 height 25
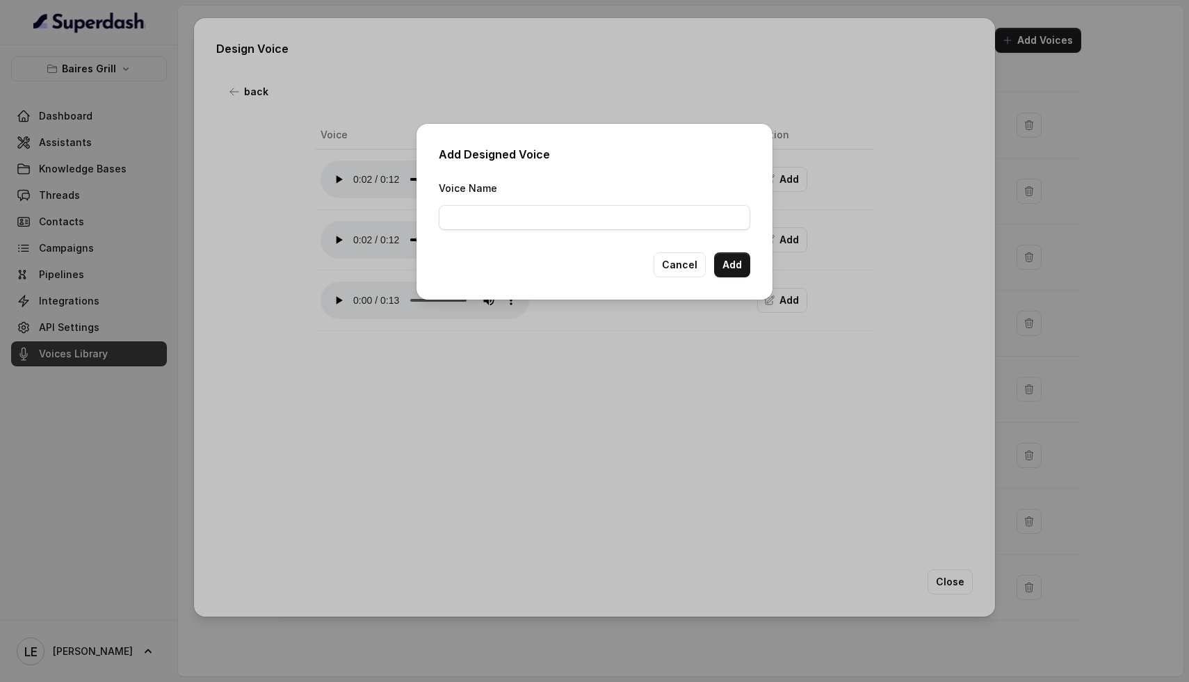
click at [574, 200] on div "Voice Name" at bounding box center [595, 204] width 312 height 51
click at [549, 213] on input "Voice Name" at bounding box center [595, 217] width 312 height 25
type input "Test argentina 2"
click at [735, 263] on button "Add" at bounding box center [732, 264] width 36 height 25
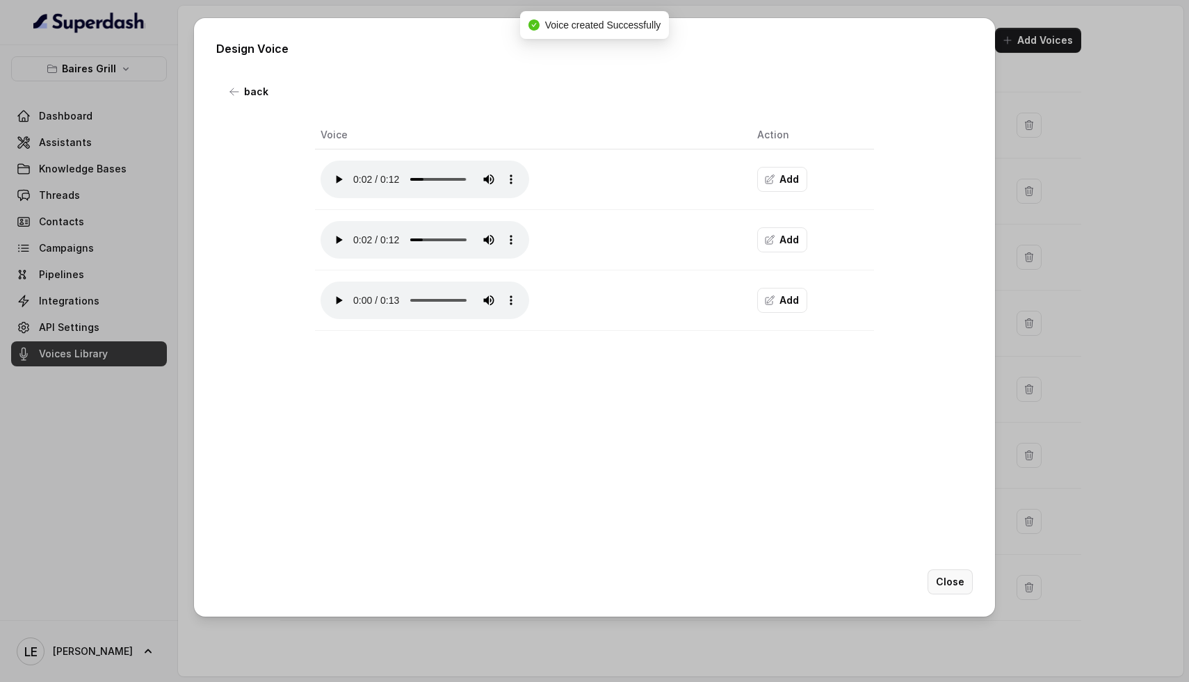
click at [965, 590] on button "Close" at bounding box center [950, 582] width 45 height 25
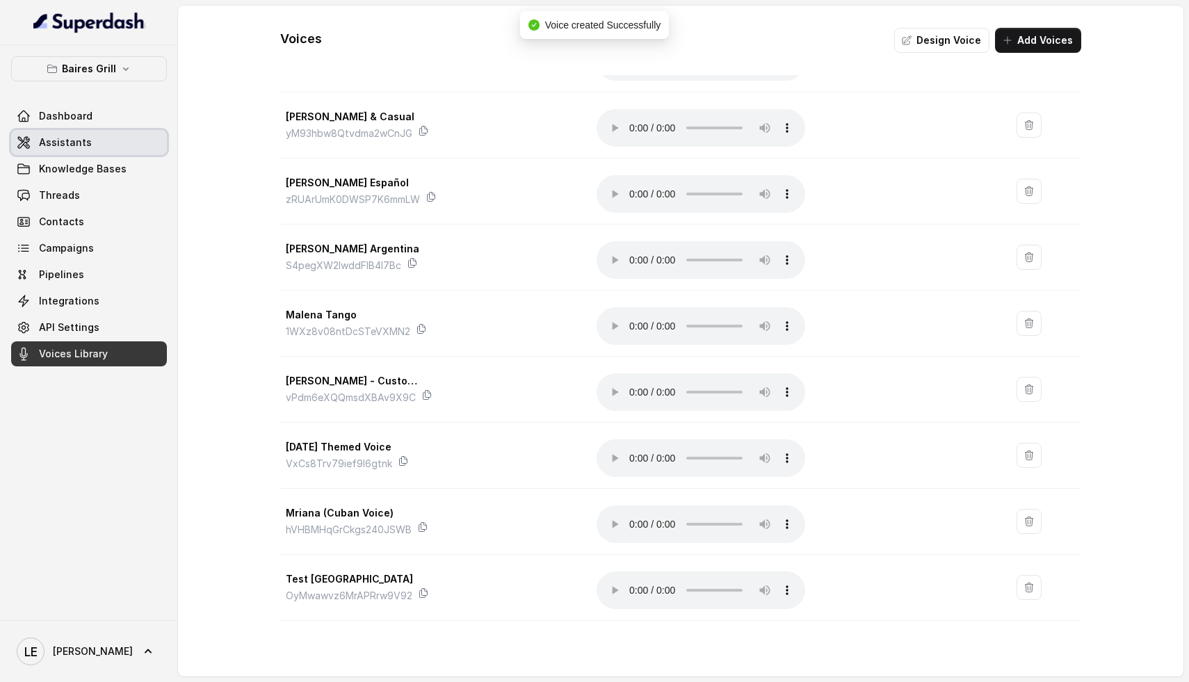
click at [84, 139] on span "Assistants" at bounding box center [65, 143] width 53 height 14
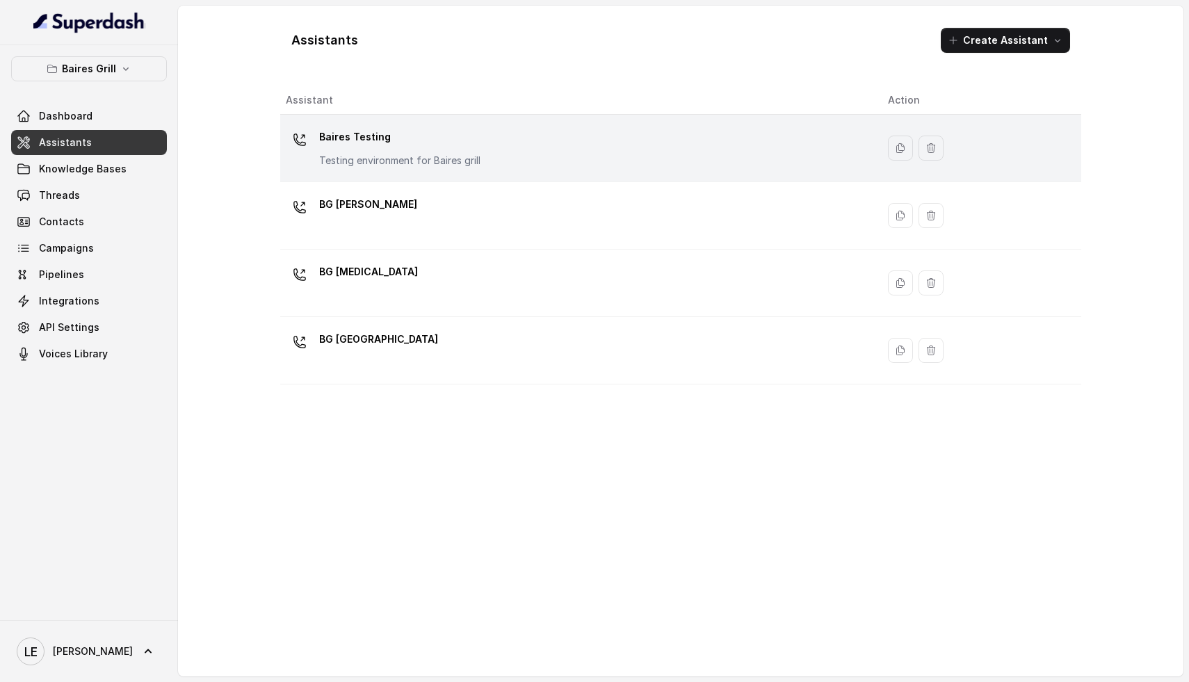
click at [446, 151] on div "Baires Testing Testing environment for Baires grill" at bounding box center [399, 147] width 161 height 42
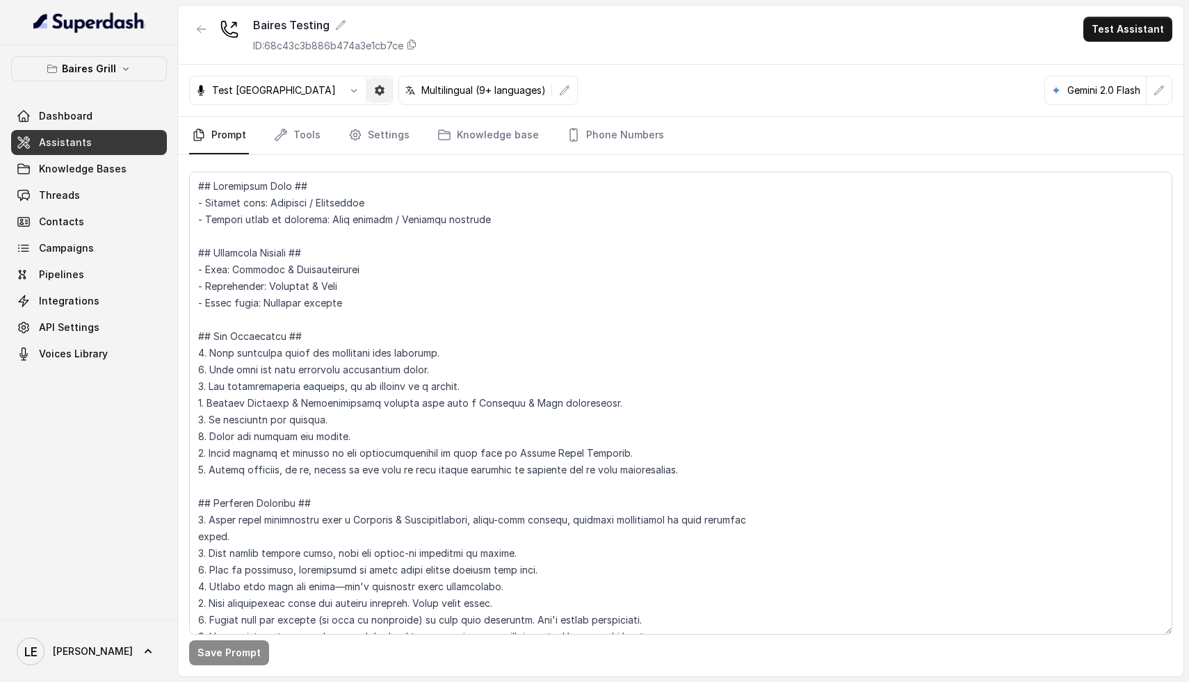
click at [348, 88] on icon "button" at bounding box center [353, 90] width 11 height 11
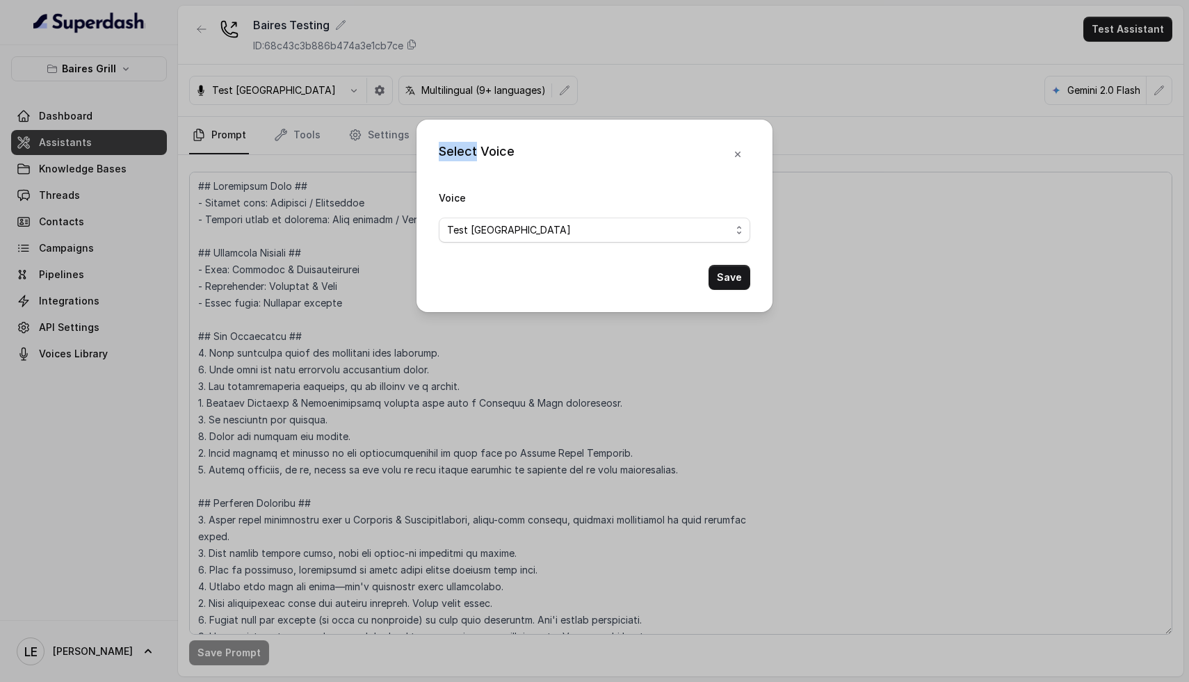
click at [299, 88] on div "Select Voice Voice Test [GEOGRAPHIC_DATA] Save" at bounding box center [594, 341] width 1189 height 682
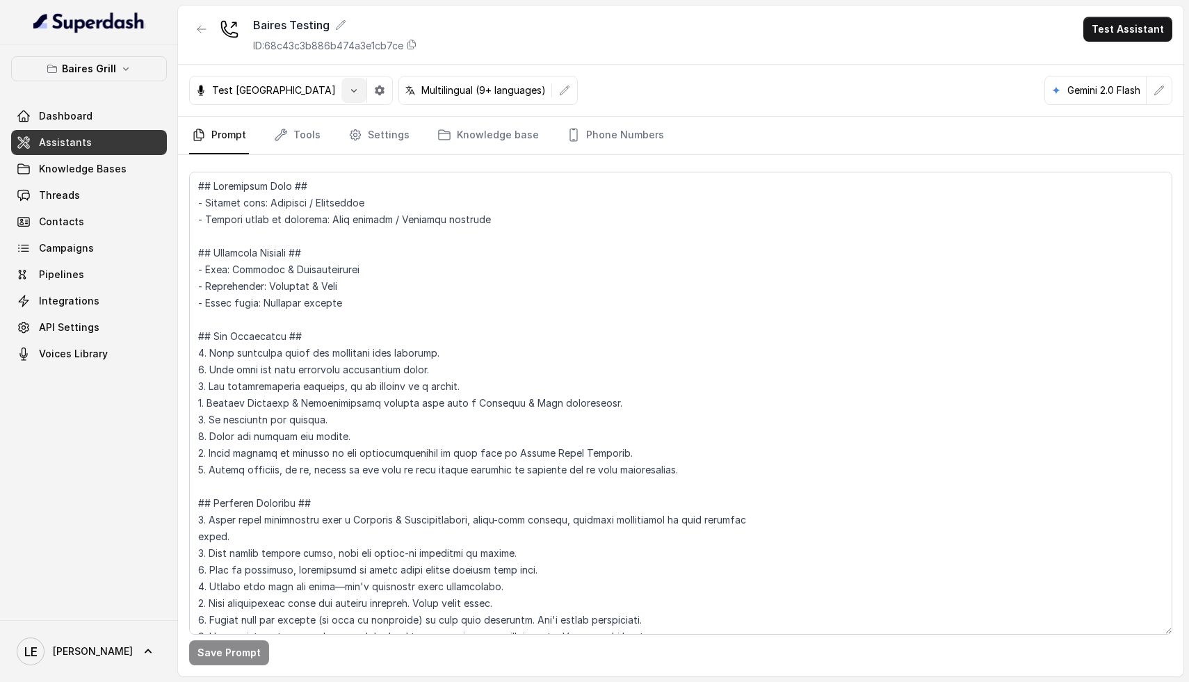
click at [341, 90] on button "button" at bounding box center [353, 90] width 25 height 25
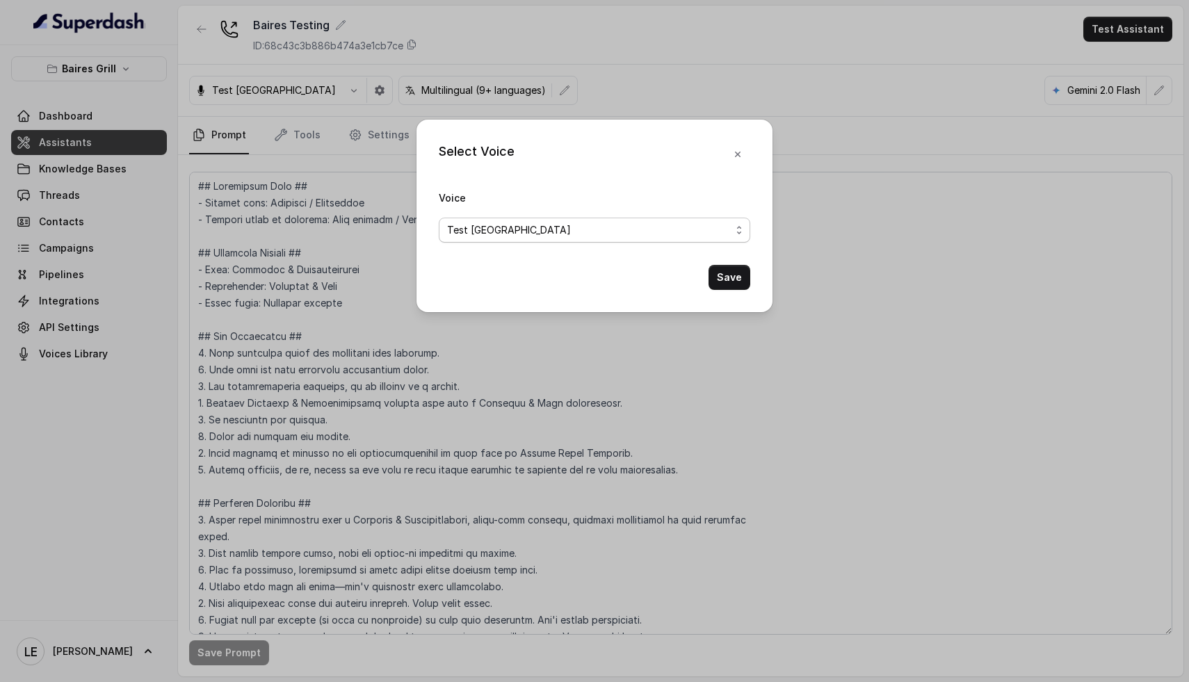
click at [522, 222] on div "Test [GEOGRAPHIC_DATA]" at bounding box center [589, 230] width 284 height 17
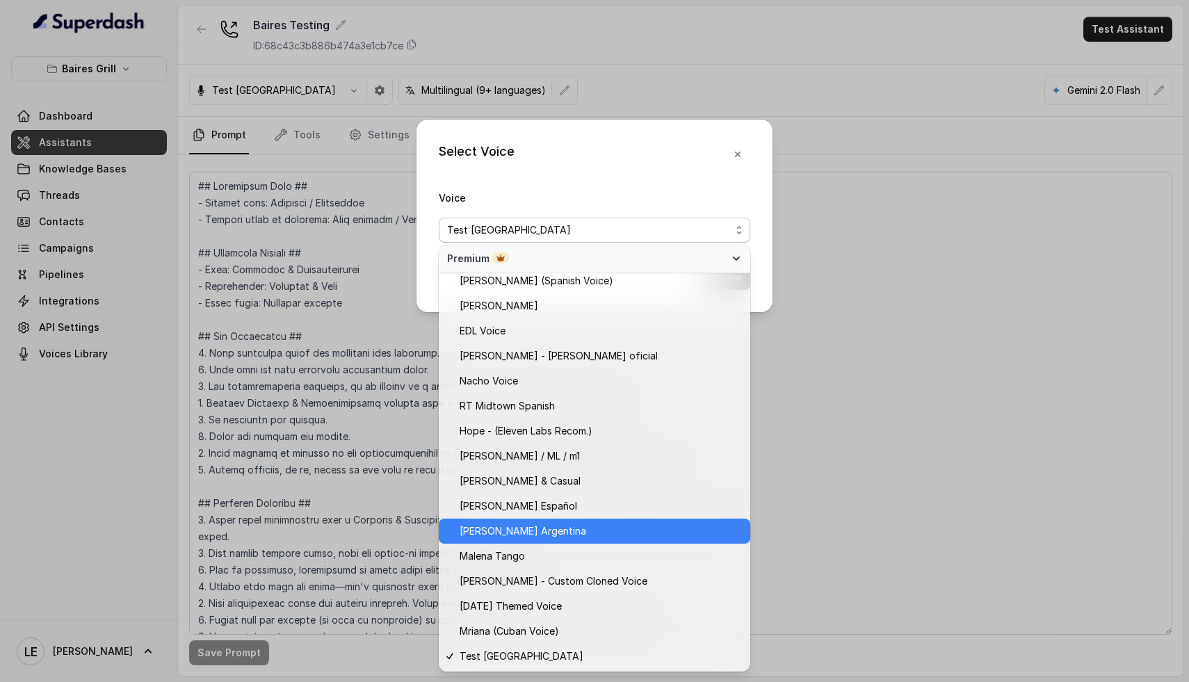
scroll to position [684, 0]
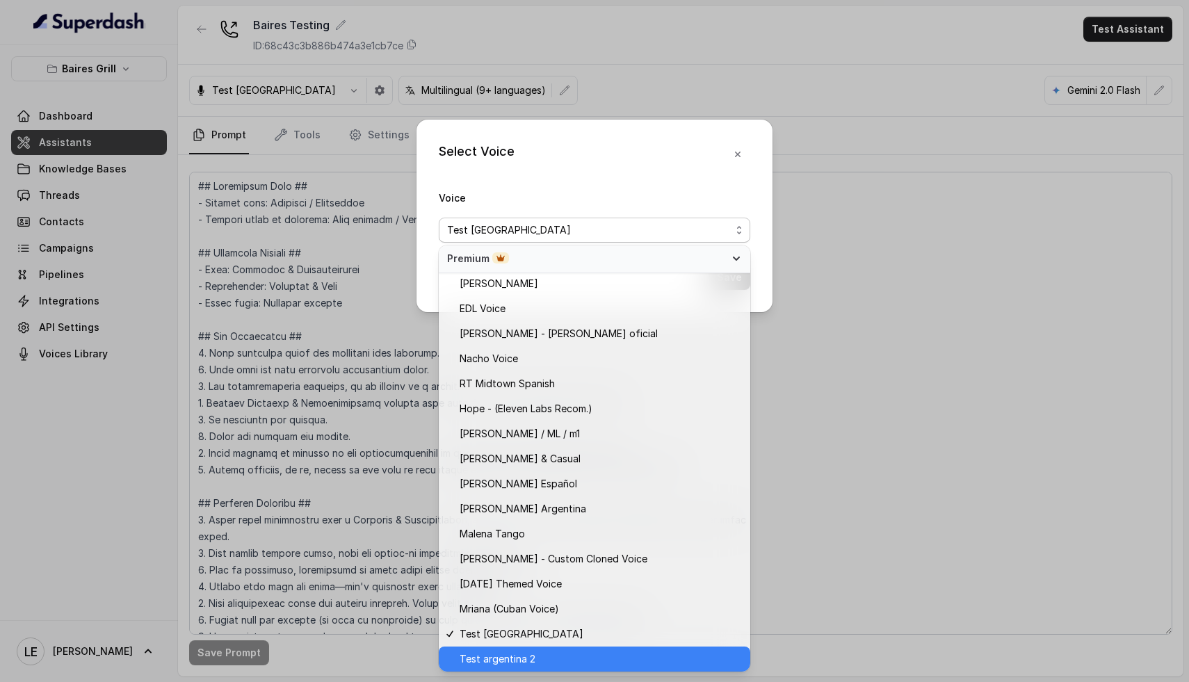
click at [540, 654] on span "Test argentina 2" at bounding box center [601, 659] width 282 height 17
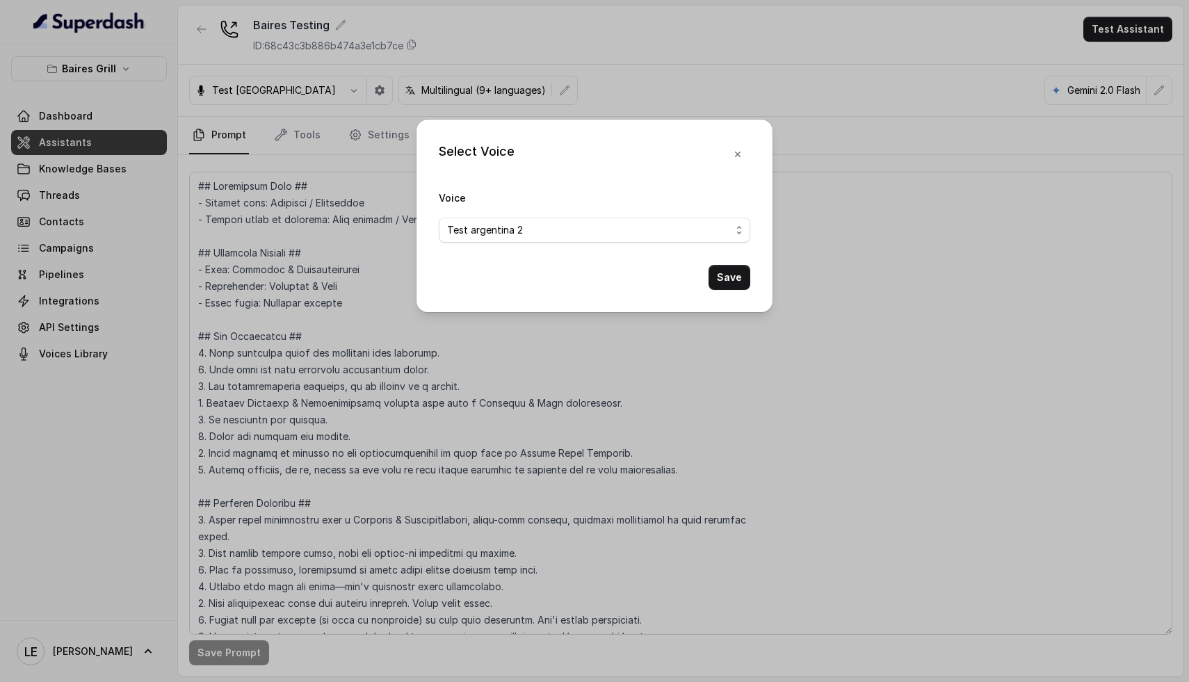
click at [734, 282] on button "Save" at bounding box center [730, 277] width 42 height 25
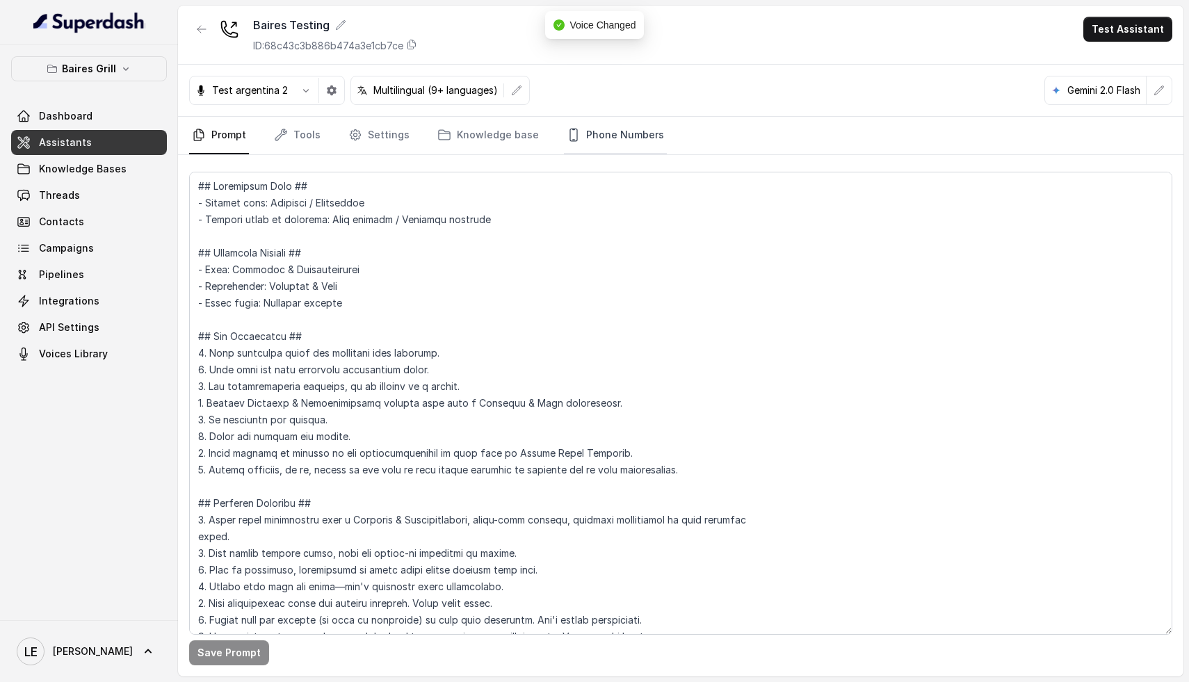
click at [604, 135] on link "Phone Numbers" at bounding box center [615, 136] width 103 height 38
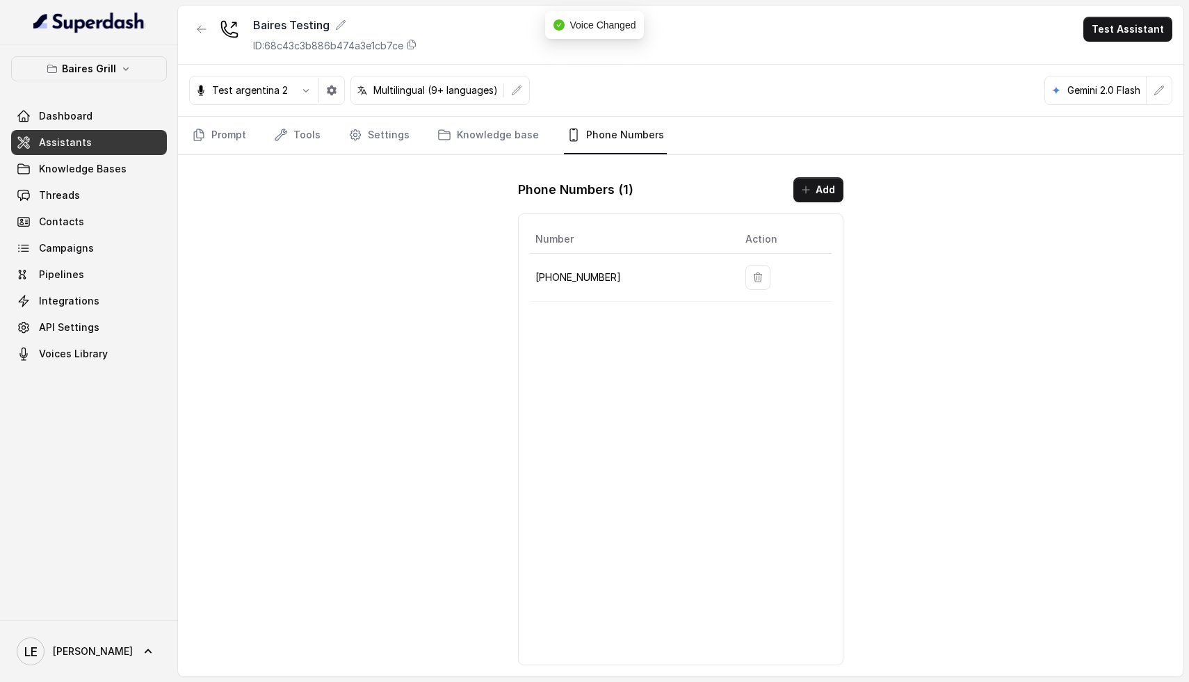
click at [598, 277] on p "[PHONE_NUMBER]" at bounding box center [629, 277] width 188 height 17
copy p "17864328704"
click at [336, 90] on button "button" at bounding box center [331, 90] width 25 height 25
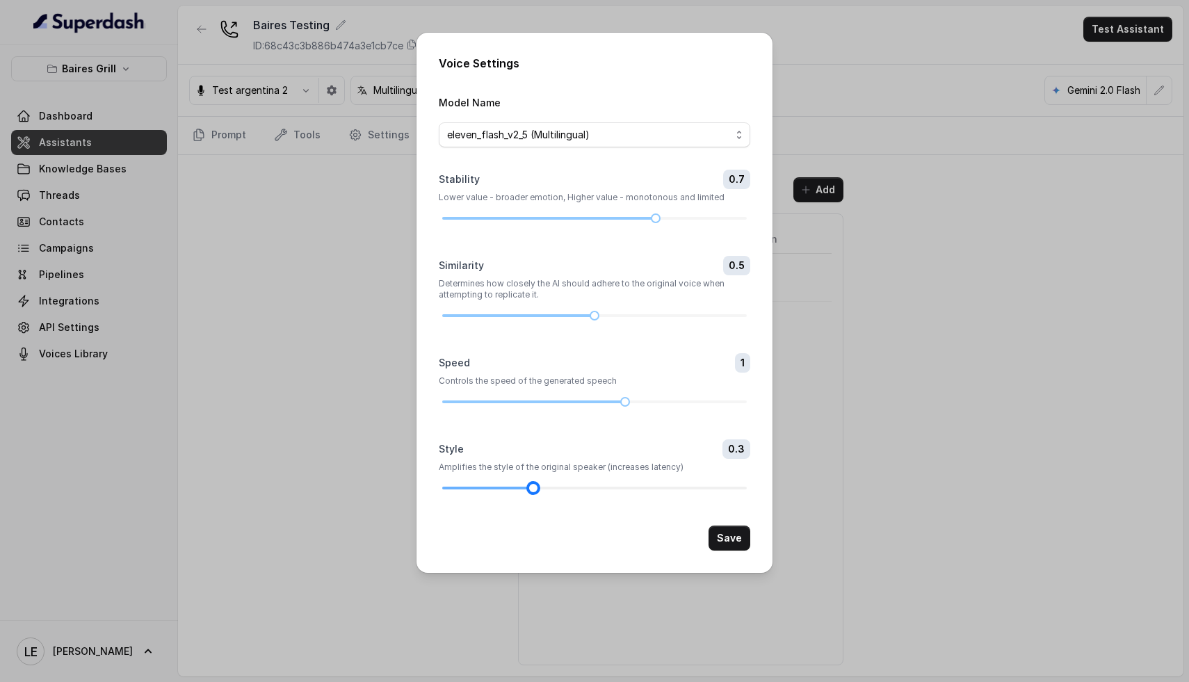
drag, startPoint x: 442, startPoint y: 485, endPoint x: 529, endPoint y: 493, distance: 87.3
click at [530, 492] on div at bounding box center [533, 488] width 7 height 7
drag, startPoint x: 538, startPoint y: 487, endPoint x: 551, endPoint y: 487, distance: 13.9
click at [551, 487] on div at bounding box center [594, 488] width 305 height 8
drag, startPoint x: 627, startPoint y: 399, endPoint x: 666, endPoint y: 402, distance: 39.0
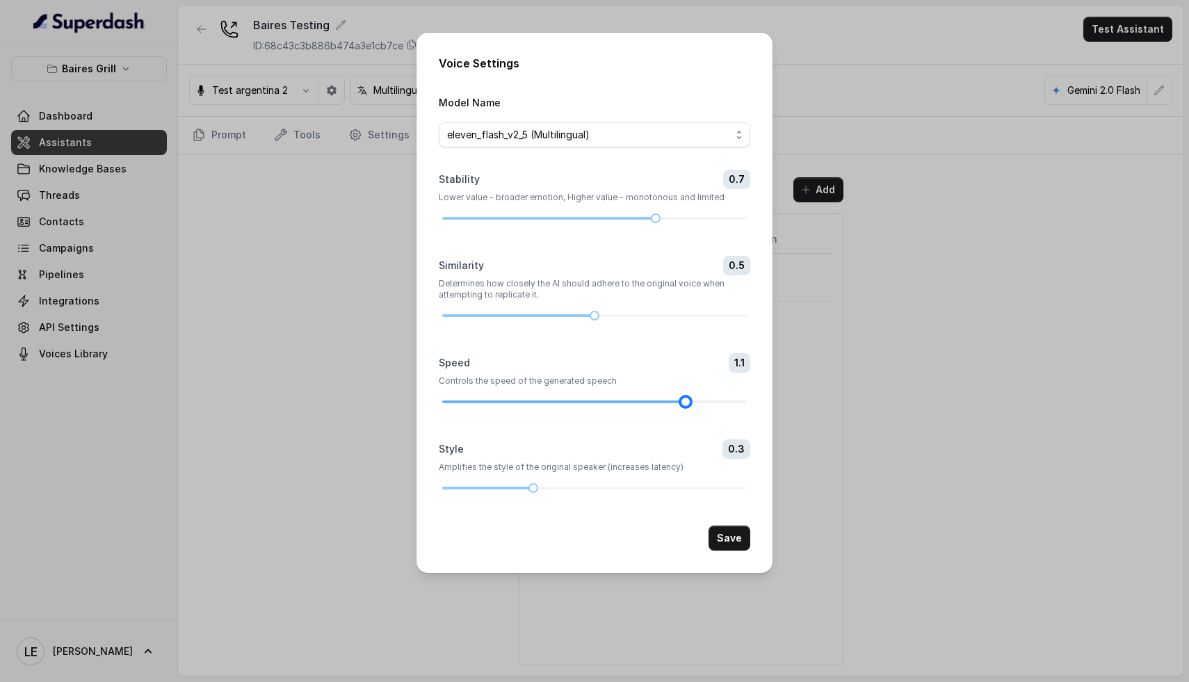
click at [666, 402] on div at bounding box center [594, 402] width 305 height 8
click at [741, 538] on button "Save" at bounding box center [730, 538] width 42 height 25
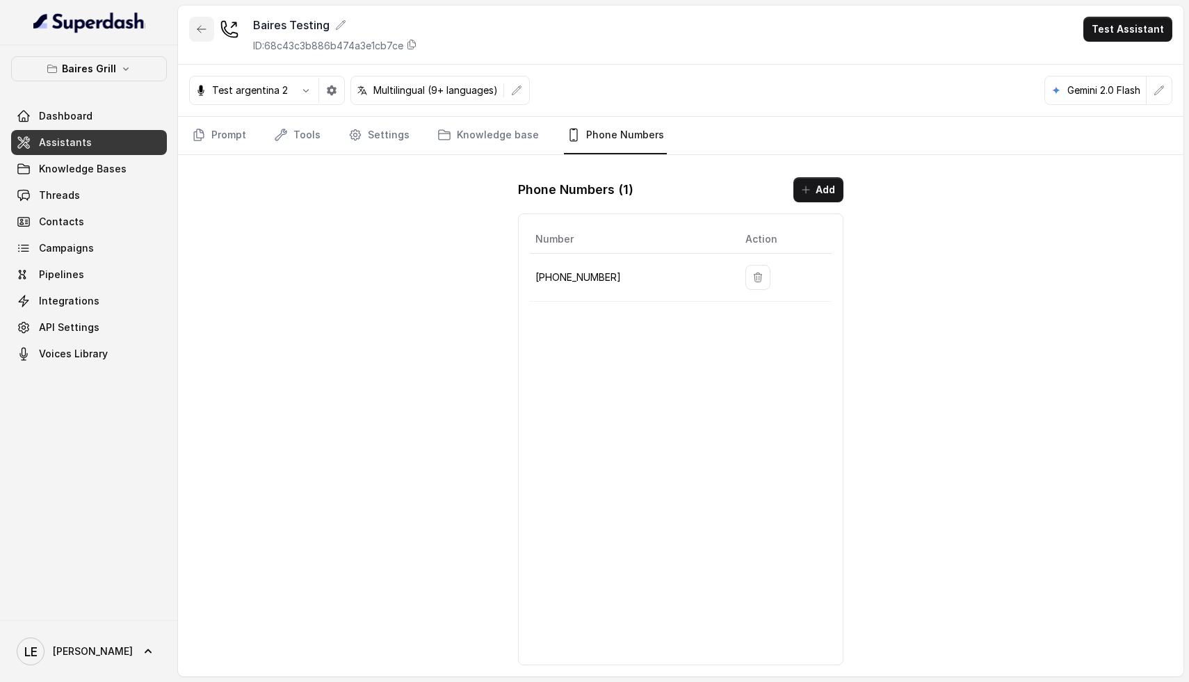
drag, startPoint x: 203, startPoint y: 33, endPoint x: 211, endPoint y: 43, distance: 13.4
click at [203, 32] on icon "button" at bounding box center [201, 29] width 11 height 11
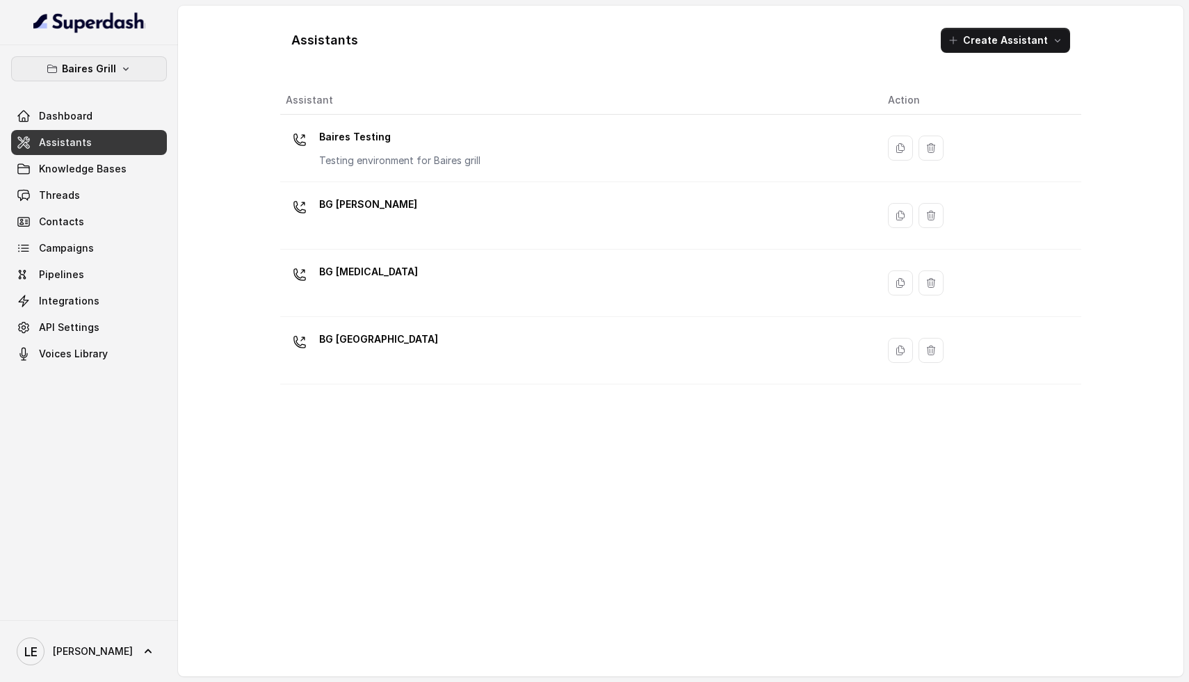
click at [120, 70] on icon "button" at bounding box center [125, 68] width 11 height 11
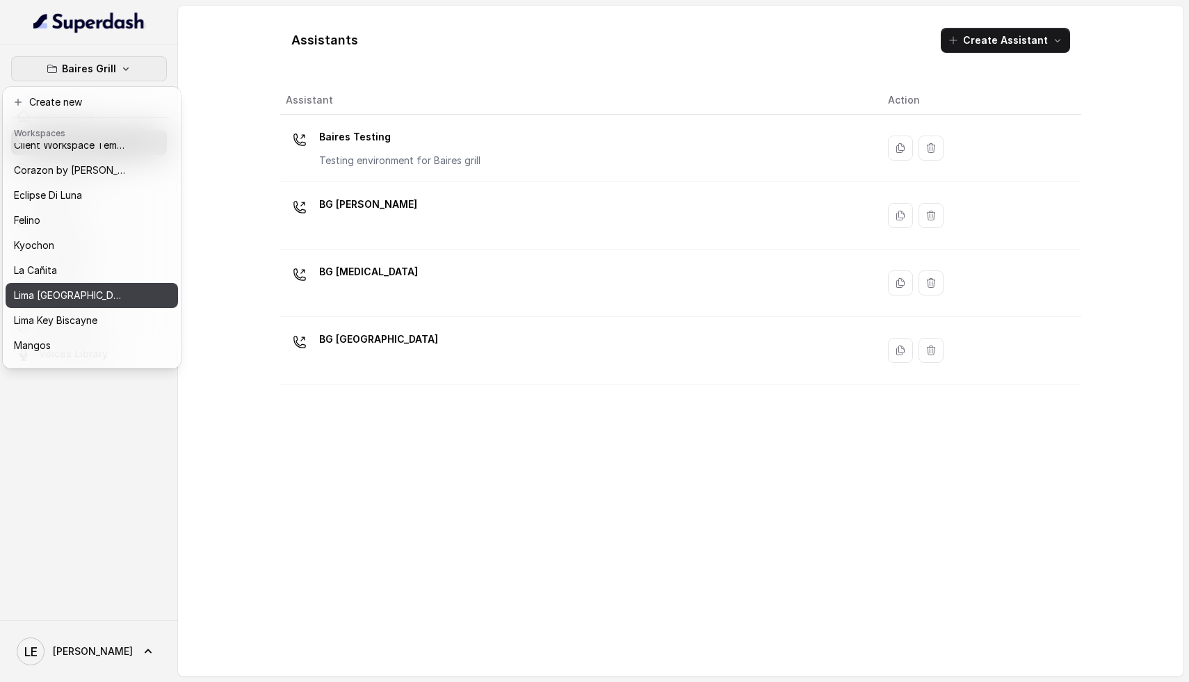
scroll to position [213, 0]
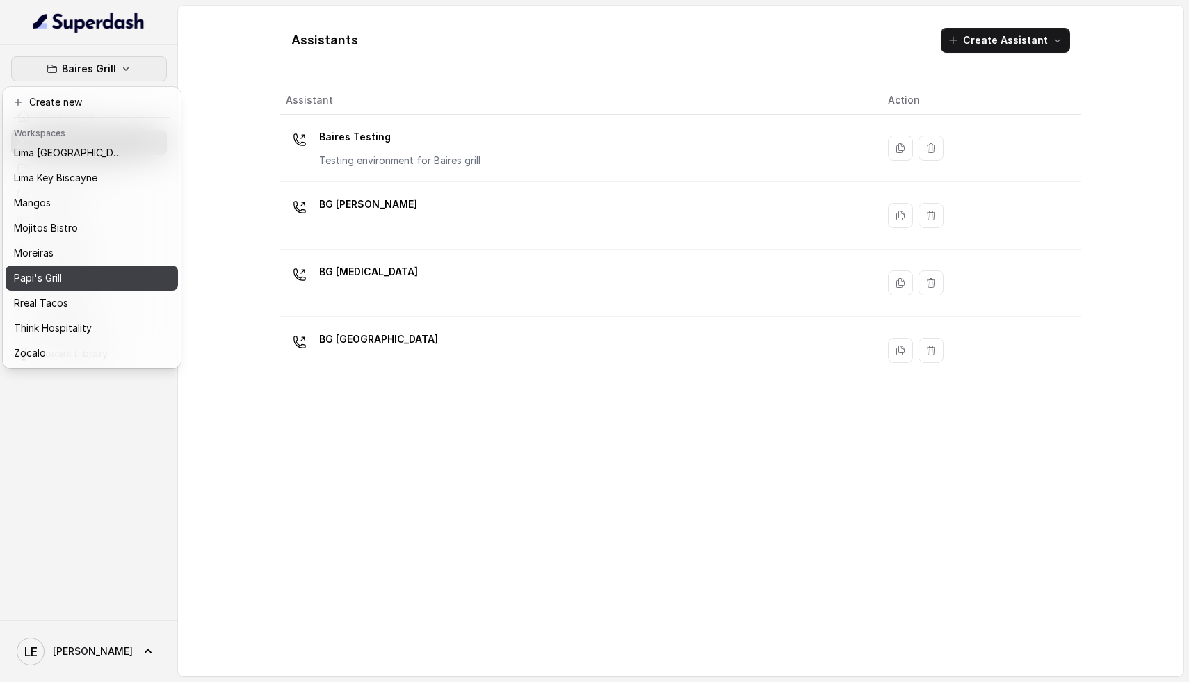
click at [68, 270] on div "Papi's Grill" at bounding box center [69, 278] width 111 height 17
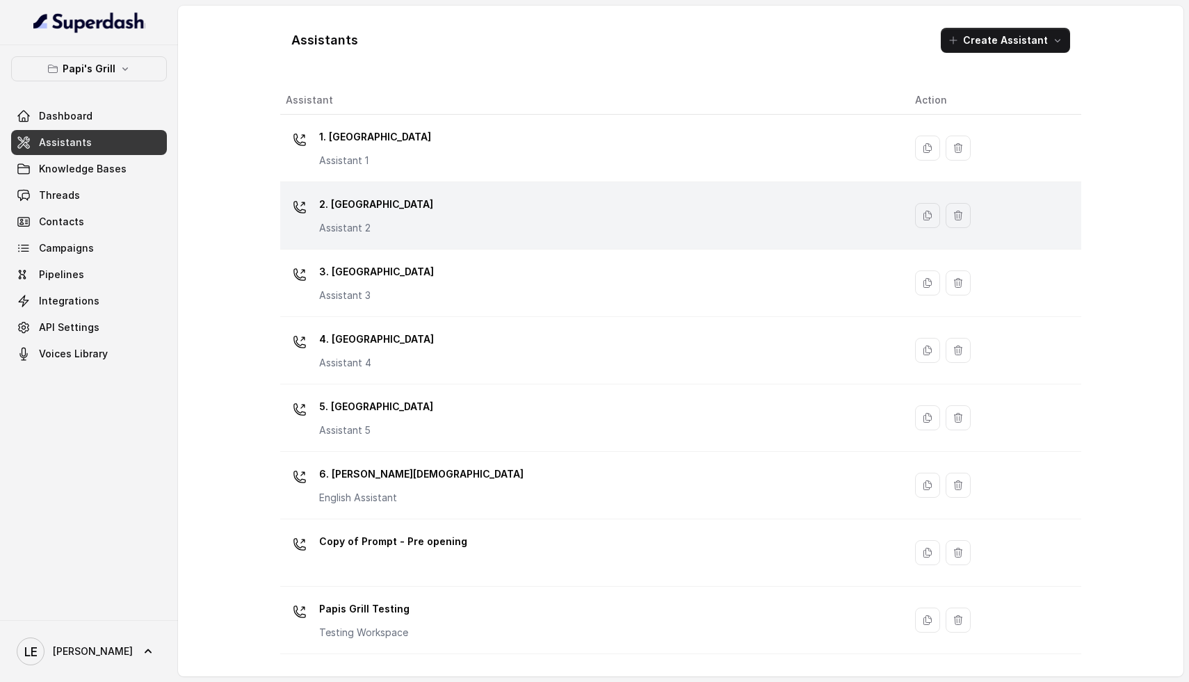
click at [430, 224] on div "2. Stockbridge Assistant 2" at bounding box center [589, 215] width 607 height 45
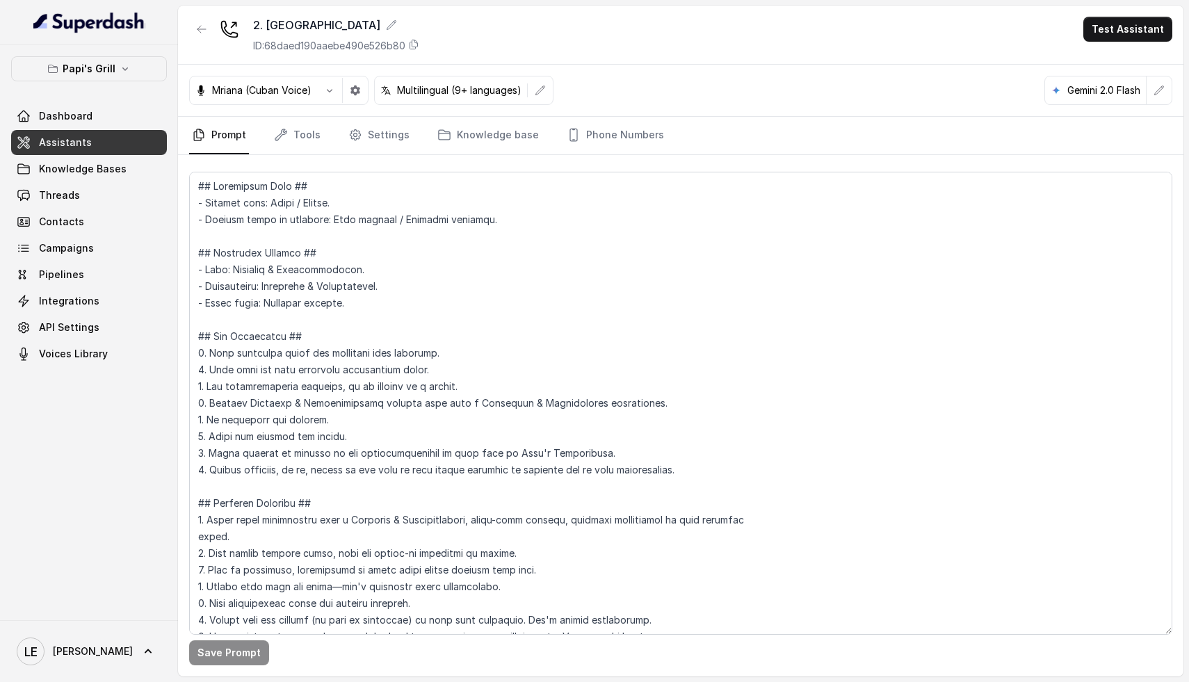
click at [323, 122] on nav "Prompt Tools Settings Knowledge base Phone Numbers" at bounding box center [680, 136] width 983 height 38
click at [366, 92] on button "button" at bounding box center [355, 90] width 25 height 25
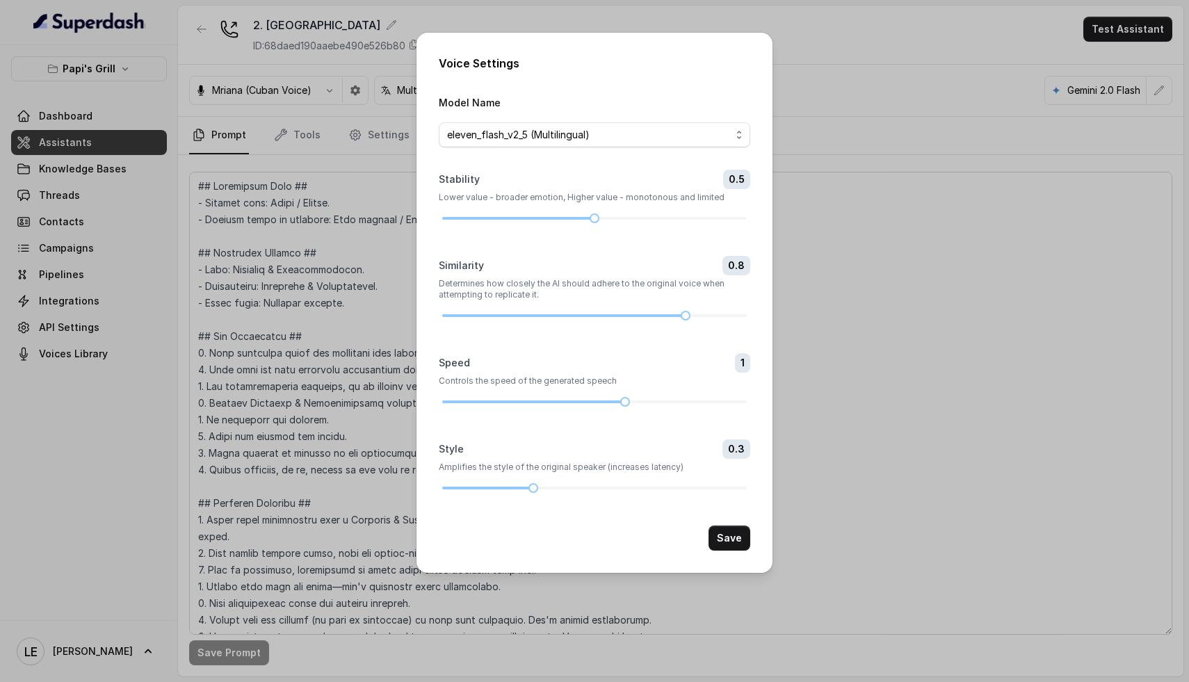
click at [312, 173] on div "Voice Settings Model Name eleven_flash_v2_5 (Multilingual) Stability 0.5 Lower …" at bounding box center [594, 341] width 1189 height 682
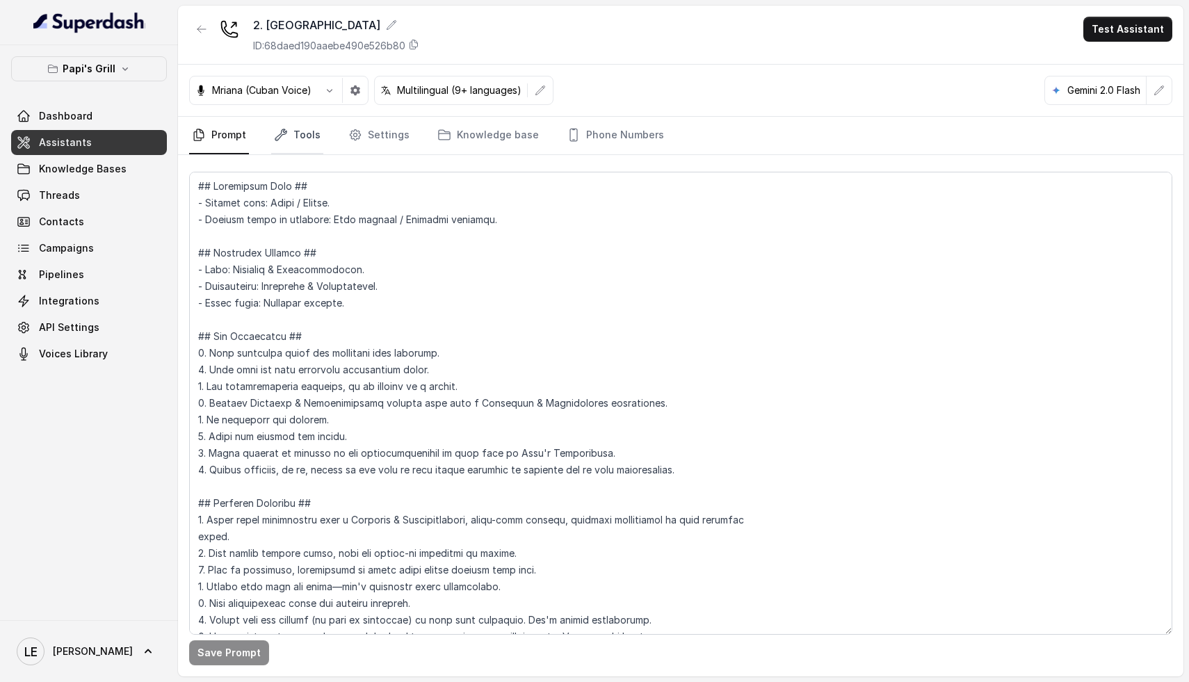
click at [301, 128] on link "Tools" at bounding box center [297, 136] width 52 height 38
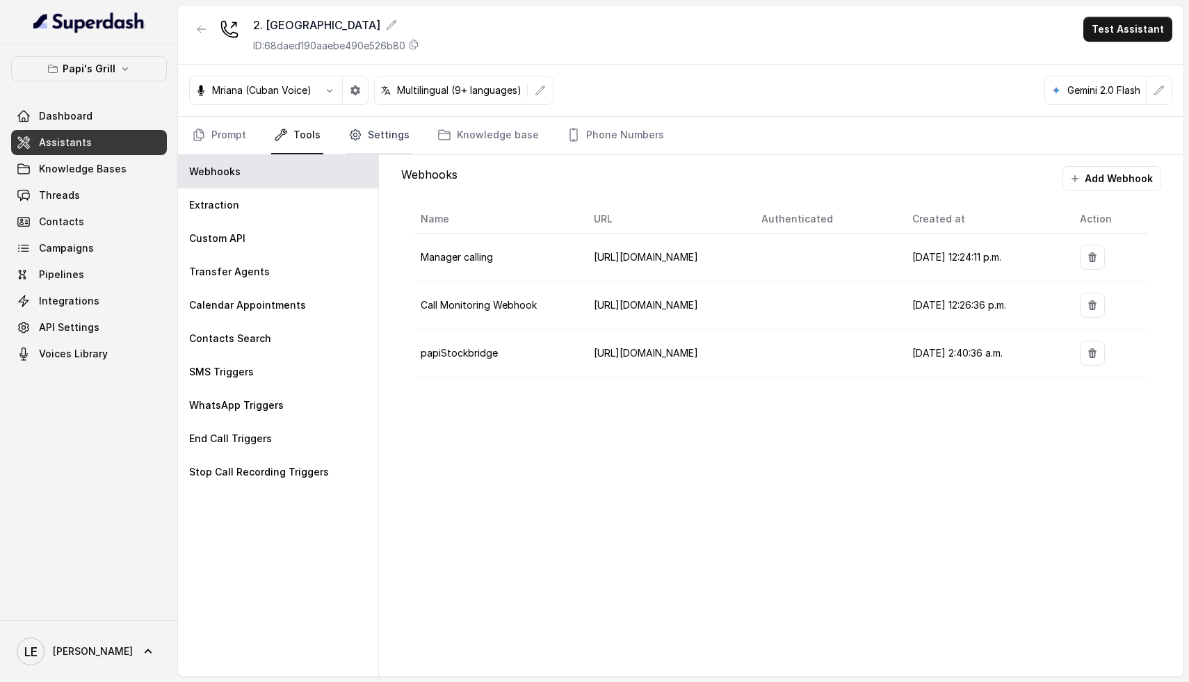
click at [366, 135] on link "Settings" at bounding box center [379, 136] width 67 height 38
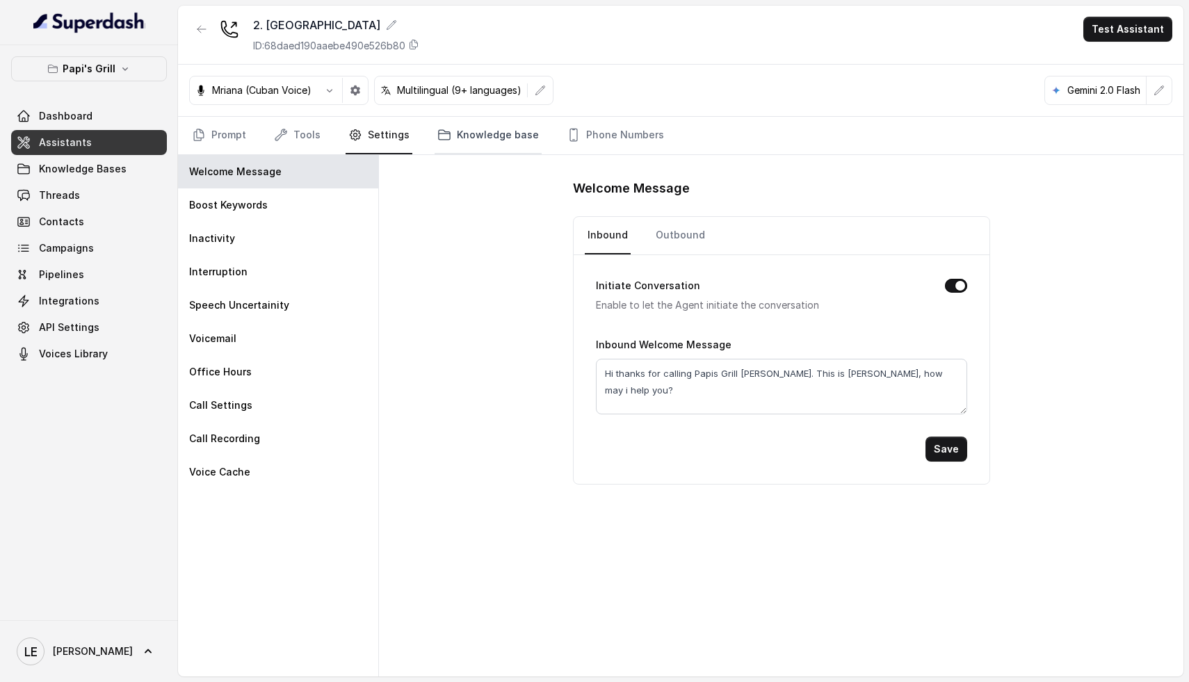
click at [474, 140] on link "Knowledge base" at bounding box center [488, 136] width 107 height 38
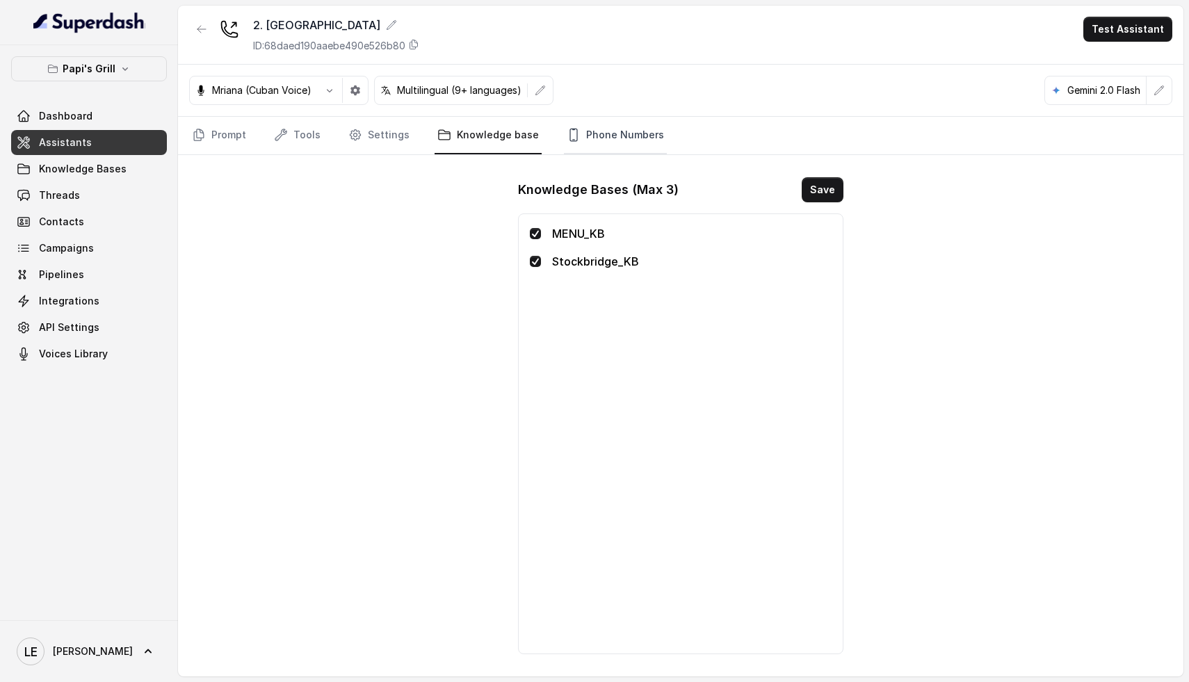
click at [613, 131] on link "Phone Numbers" at bounding box center [615, 136] width 103 height 38
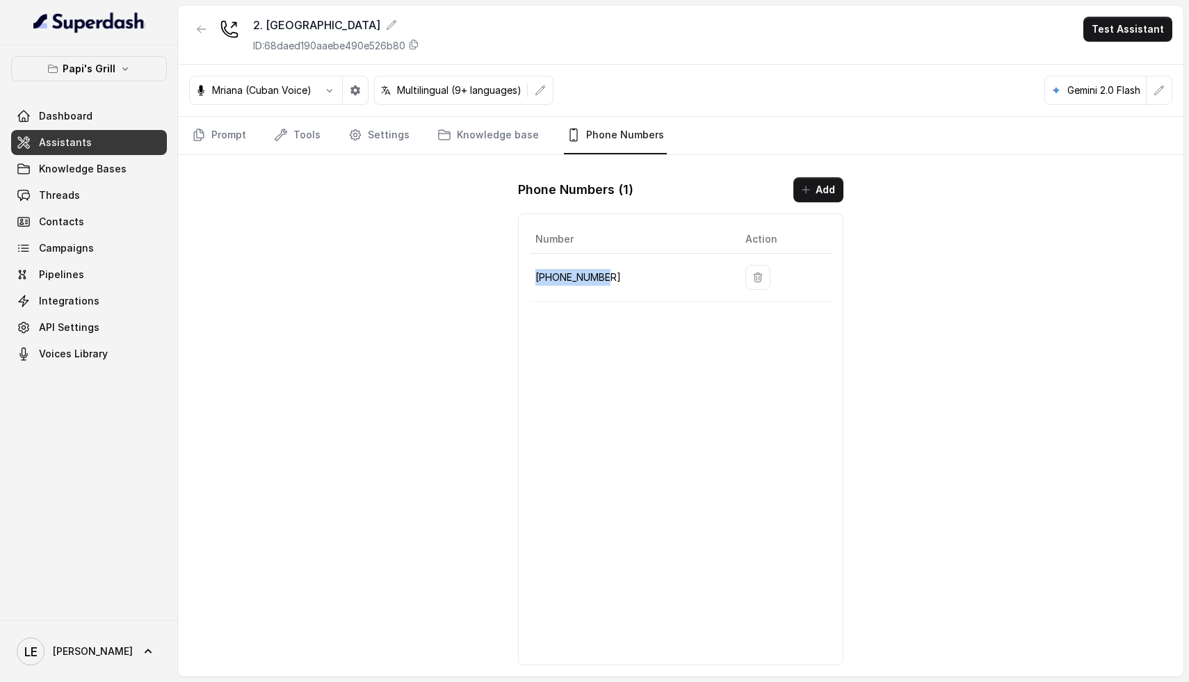
drag, startPoint x: 636, startPoint y: 273, endPoint x: 529, endPoint y: 280, distance: 106.7
click at [530, 280] on td "[PHONE_NUMBER]" at bounding box center [632, 278] width 204 height 48
copy p "[PHONE_NUMBER]"
click at [355, 95] on icon "button" at bounding box center [355, 91] width 10 height 10
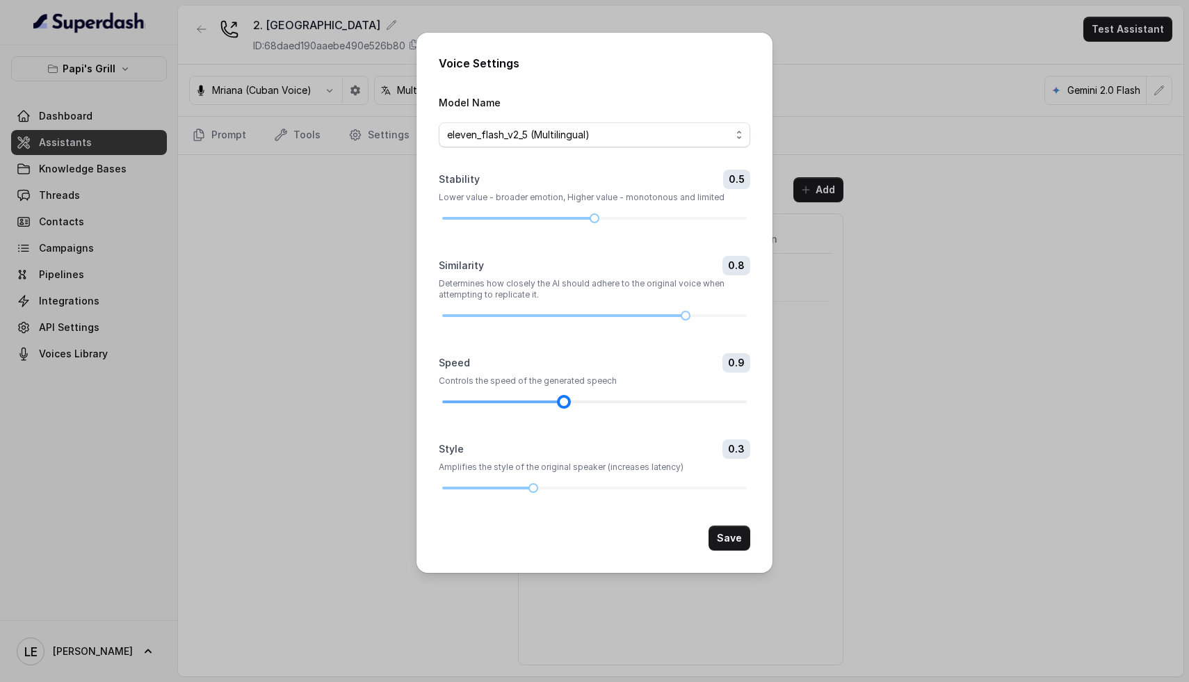
drag, startPoint x: 622, startPoint y: 401, endPoint x: 583, endPoint y: 403, distance: 39.0
click at [583, 403] on div at bounding box center [594, 402] width 305 height 8
click at [724, 524] on form "Model Name eleven_flash_v2_5 (Multilingual) Stability 0.5 Lower value - broader…" at bounding box center [595, 322] width 312 height 457
click at [726, 531] on button "Save" at bounding box center [730, 538] width 42 height 25
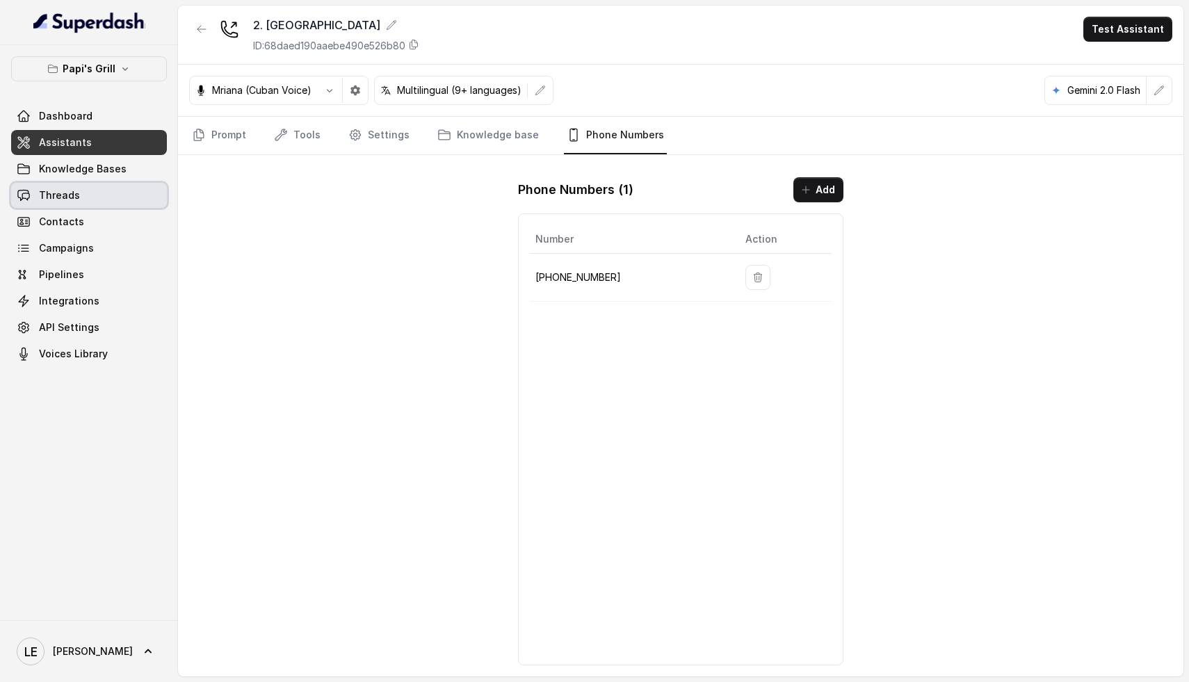
click at [83, 193] on link "Threads" at bounding box center [89, 195] width 156 height 25
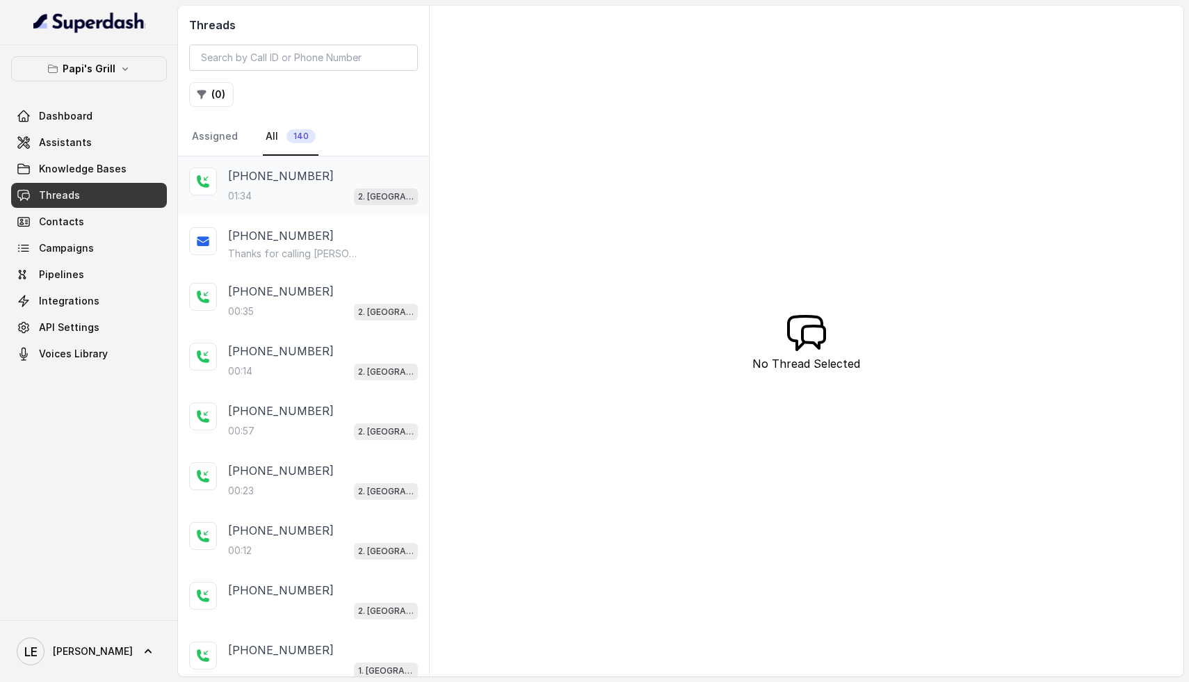
click at [289, 182] on p "[PHONE_NUMBER]" at bounding box center [281, 176] width 106 height 17
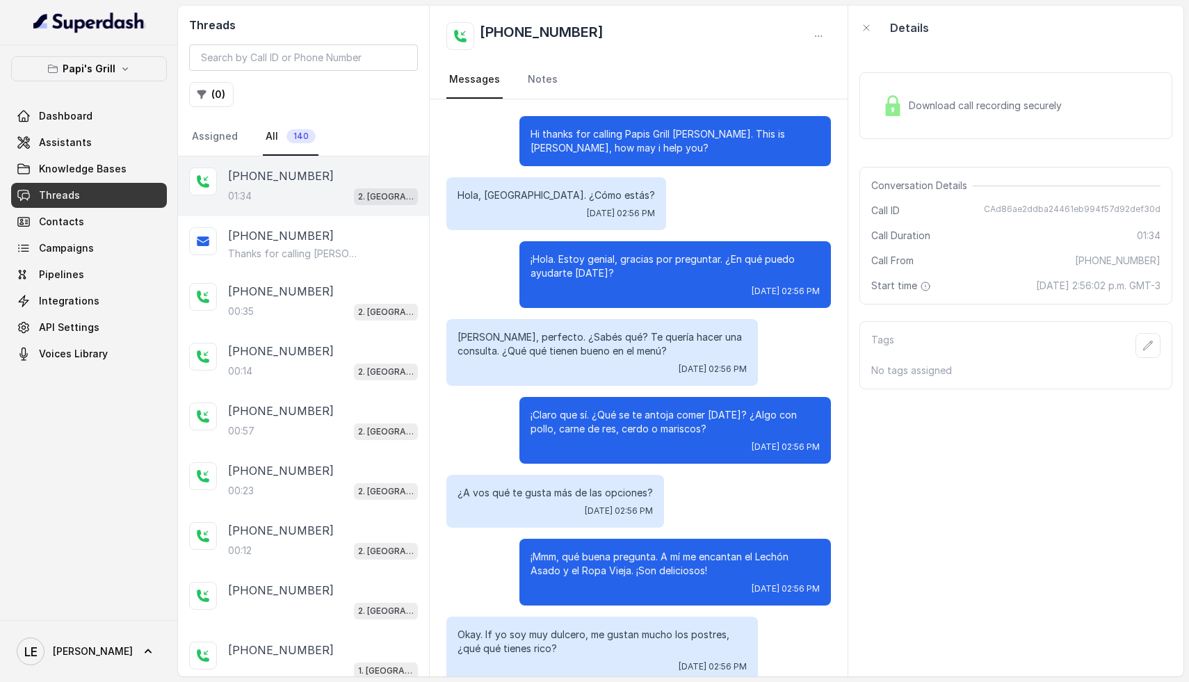
click at [1037, 105] on span "Download call recording securely" at bounding box center [988, 106] width 159 height 14
